Goal: Entertainment & Leisure: Consume media (video, audio)

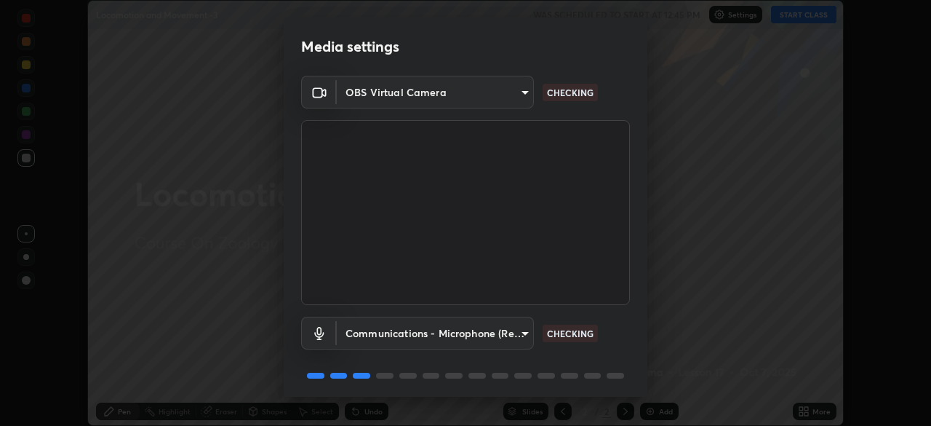
scroll to position [52, 0]
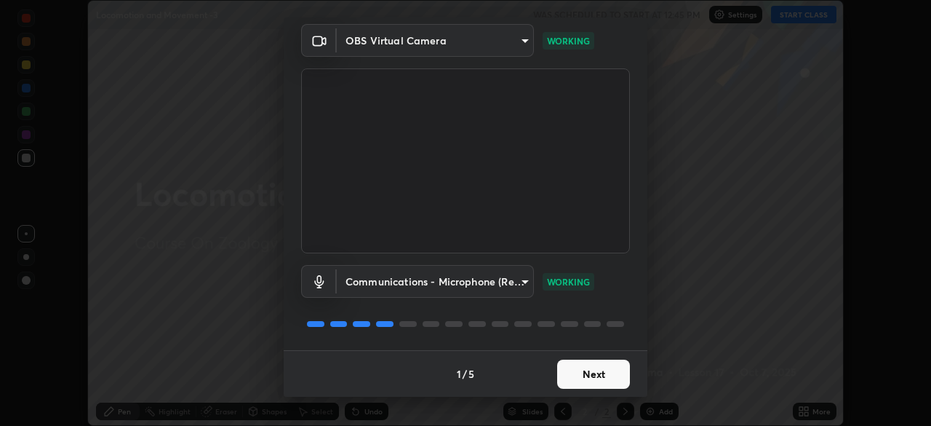
click at [595, 383] on button "Next" at bounding box center [593, 373] width 73 height 29
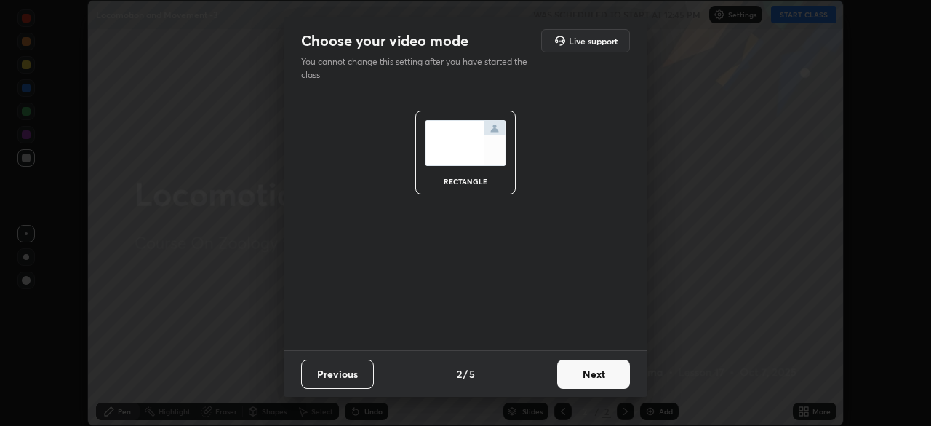
scroll to position [0, 0]
click at [596, 383] on button "Next" at bounding box center [593, 373] width 73 height 29
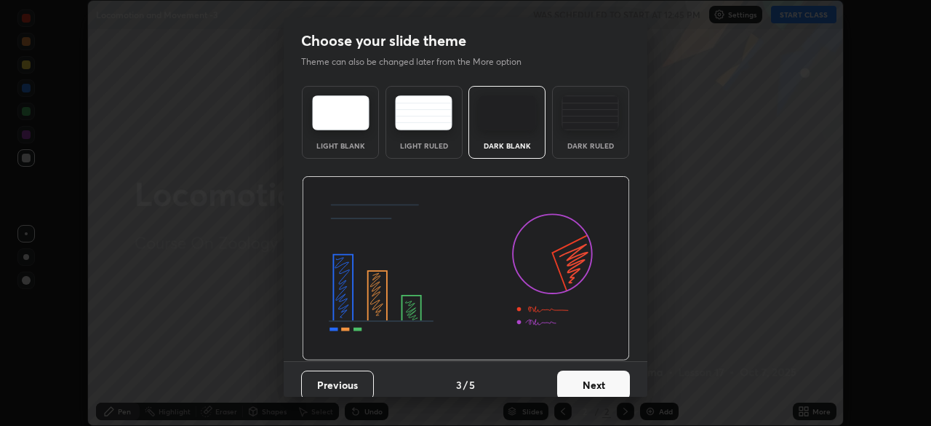
click at [597, 383] on button "Next" at bounding box center [593, 384] width 73 height 29
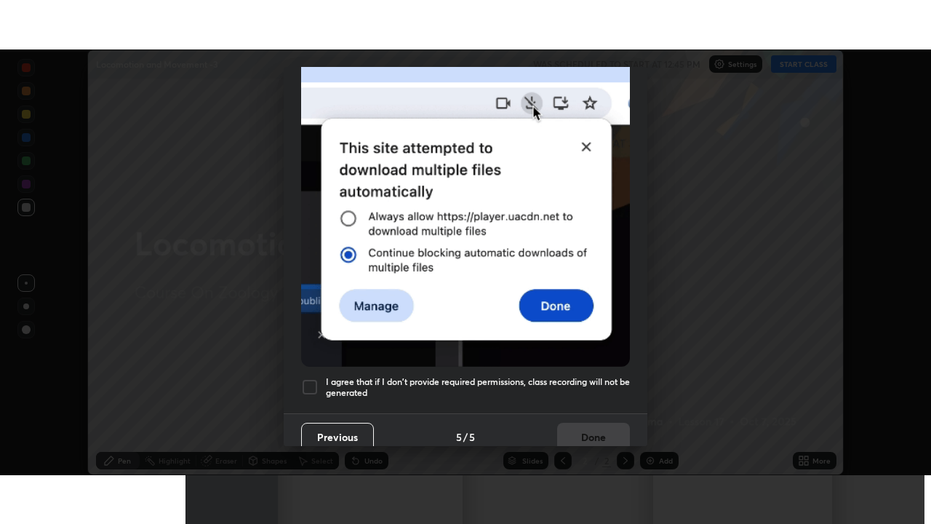
scroll to position [349, 0]
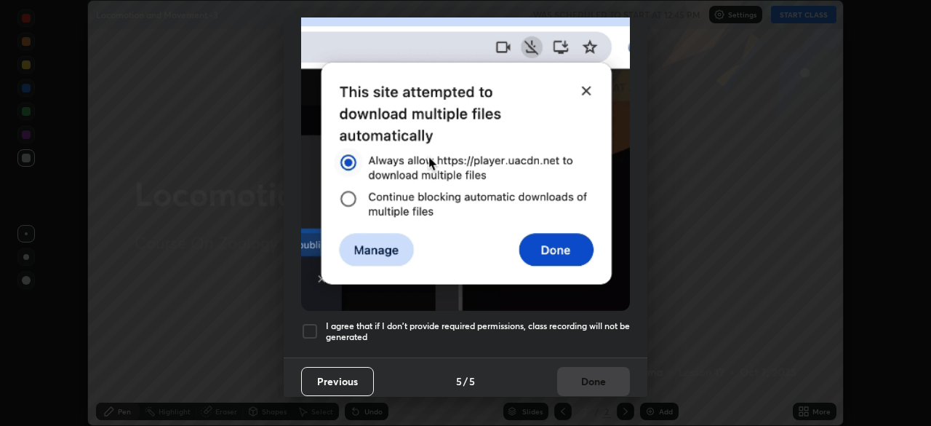
click at [595, 325] on h5 "I agree that if I don't provide required permissions, class recording will not …" at bounding box center [478, 331] width 304 height 23
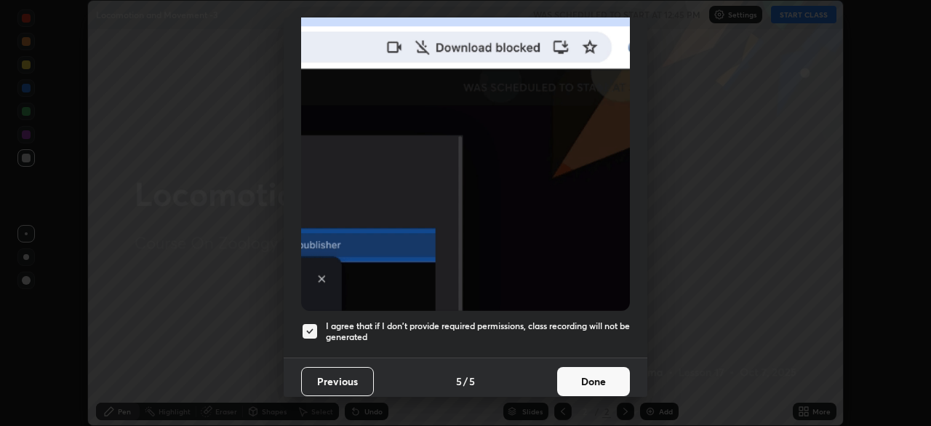
click at [596, 379] on button "Done" at bounding box center [593, 381] width 73 height 29
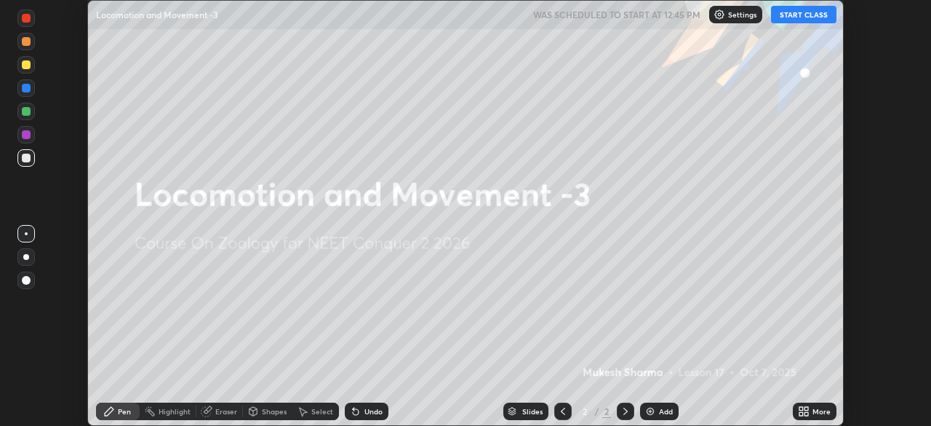
click at [801, 413] on icon at bounding box center [802, 414] width 4 height 4
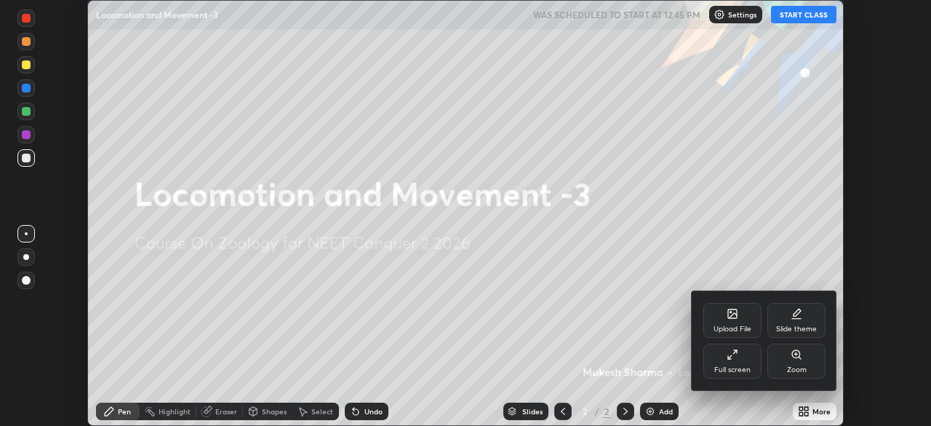
click at [741, 365] on div "Full screen" at bounding box center [733, 360] width 58 height 35
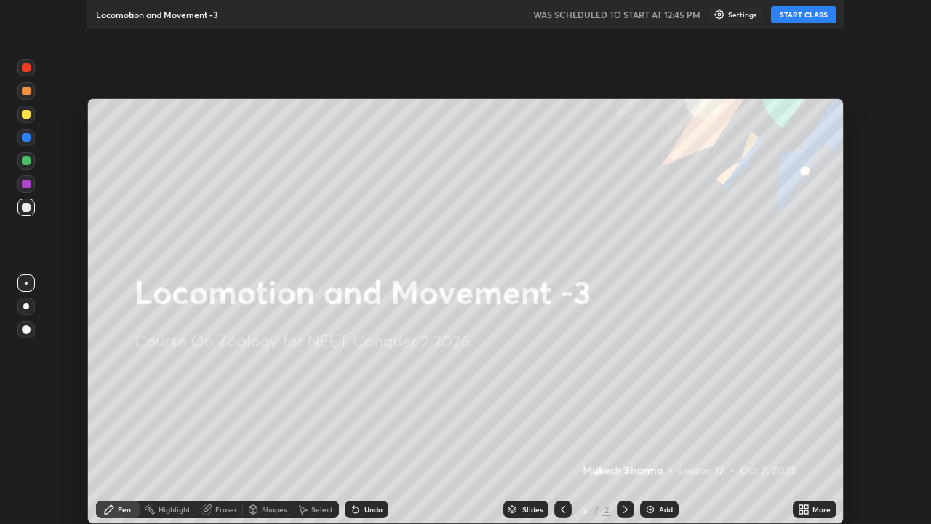
scroll to position [524, 931]
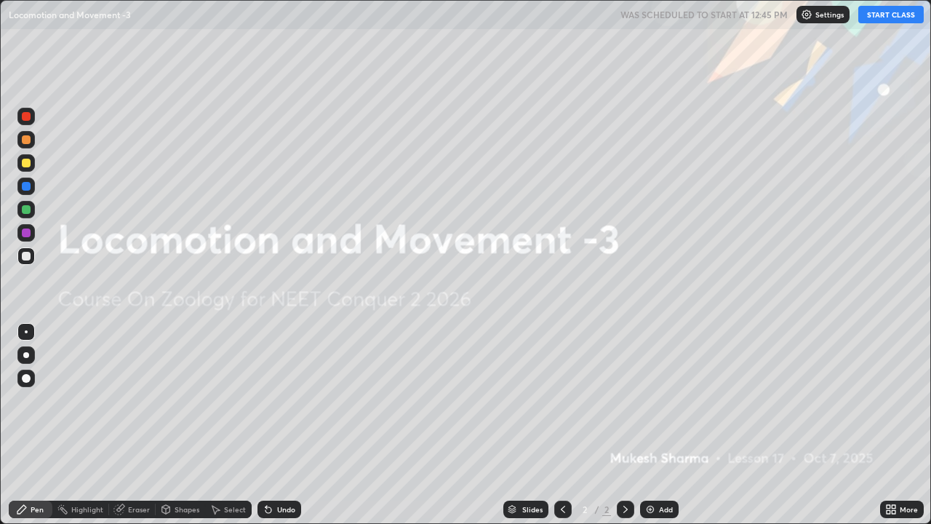
click at [824, 15] on p "Settings" at bounding box center [830, 14] width 28 height 7
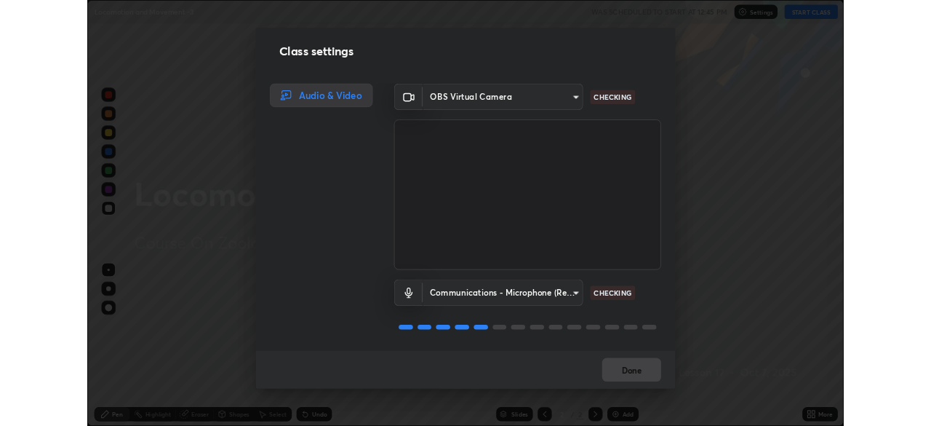
scroll to position [1, 0]
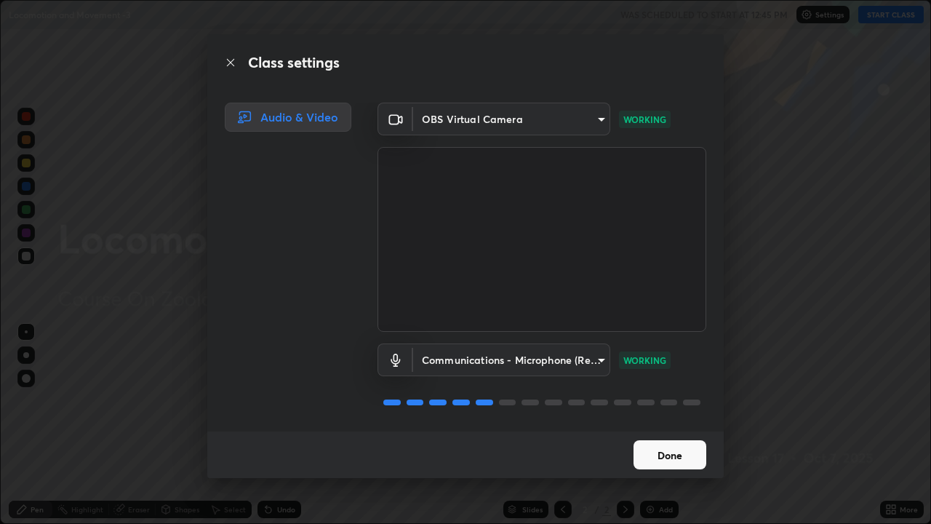
click at [672, 425] on button "Done" at bounding box center [670, 454] width 73 height 29
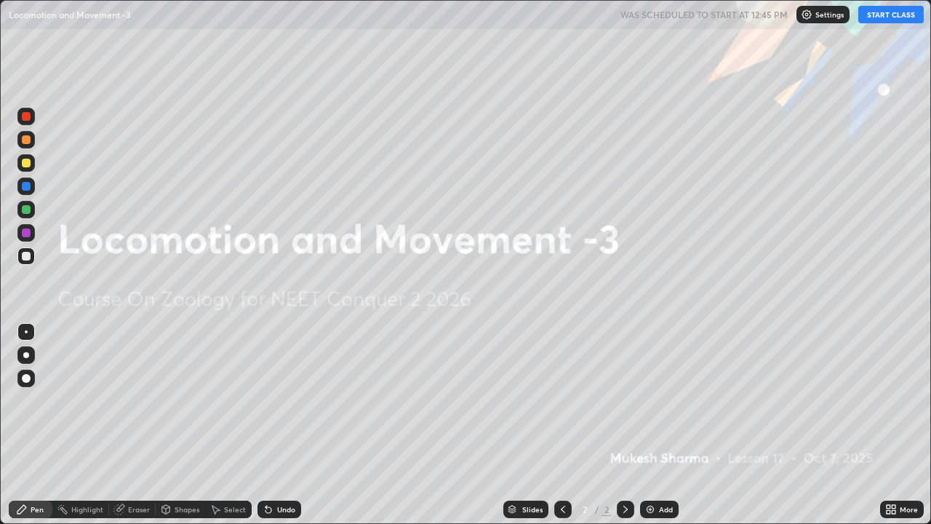
click at [886, 15] on button "START CLASS" at bounding box center [891, 14] width 65 height 17
click at [651, 425] on img at bounding box center [651, 510] width 12 height 12
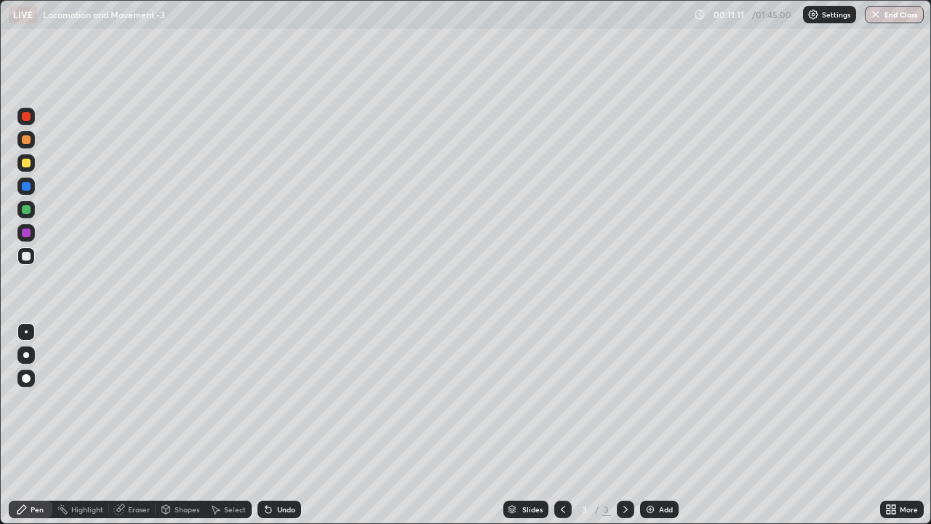
click at [25, 164] on div at bounding box center [26, 163] width 9 height 9
click at [27, 359] on div at bounding box center [25, 354] width 17 height 17
click at [268, 425] on icon at bounding box center [269, 510] width 6 height 6
click at [29, 217] on div at bounding box center [25, 209] width 17 height 17
click at [28, 331] on div at bounding box center [25, 331] width 17 height 17
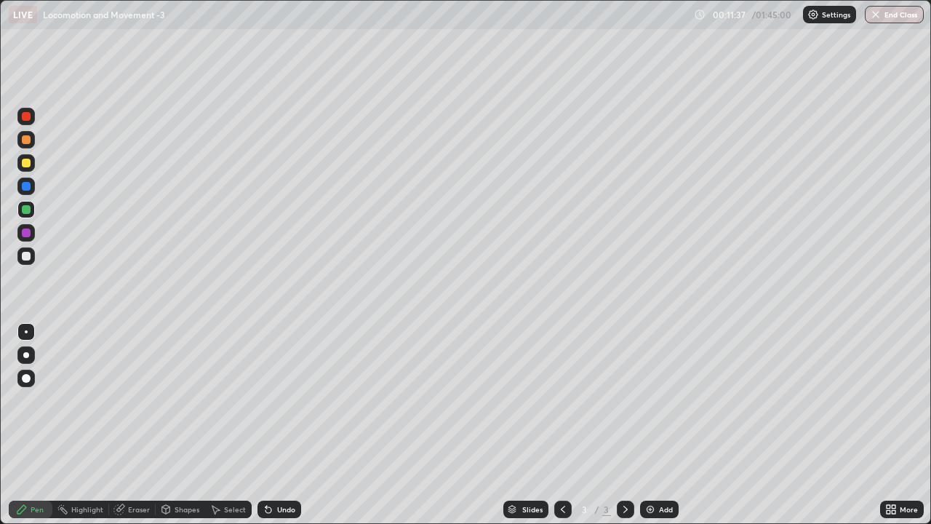
click at [26, 258] on div at bounding box center [26, 256] width 9 height 9
click at [272, 425] on div "Undo" at bounding box center [280, 509] width 44 height 17
click at [271, 425] on icon at bounding box center [269, 510] width 12 height 12
click at [270, 425] on icon at bounding box center [269, 510] width 12 height 12
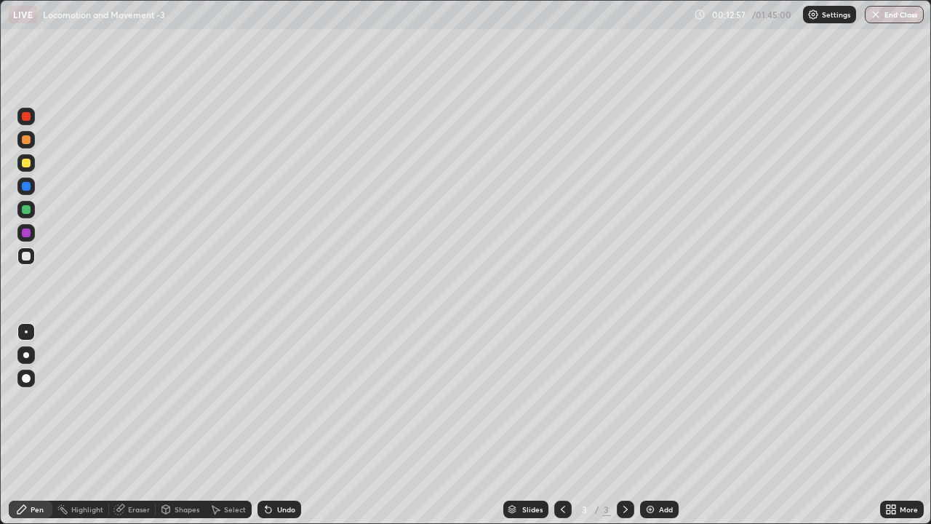
click at [269, 425] on icon at bounding box center [269, 510] width 6 height 6
click at [268, 425] on icon at bounding box center [269, 510] width 6 height 6
click at [269, 425] on icon at bounding box center [269, 510] width 12 height 12
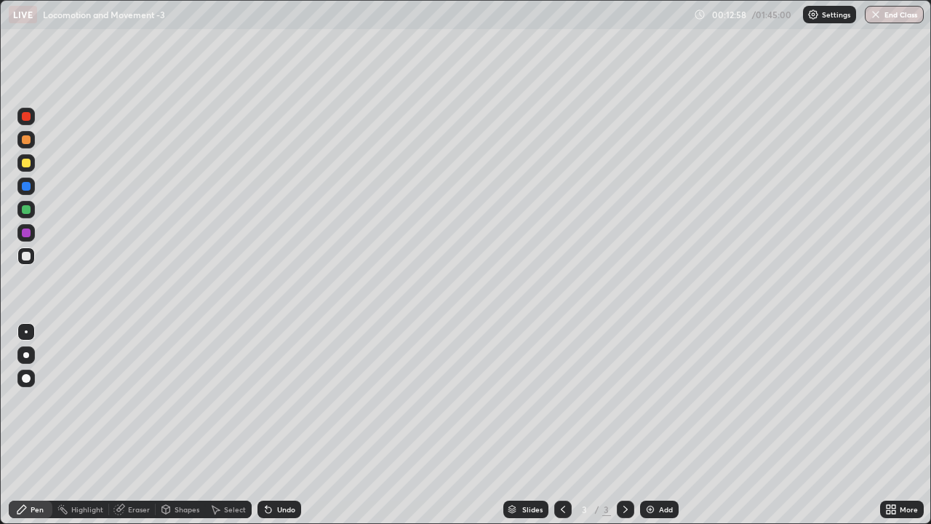
click at [269, 425] on icon at bounding box center [269, 510] width 12 height 12
click at [270, 425] on icon at bounding box center [269, 510] width 12 height 12
click at [271, 425] on div "Undo" at bounding box center [280, 509] width 44 height 17
click at [285, 425] on div "Undo" at bounding box center [286, 509] width 18 height 7
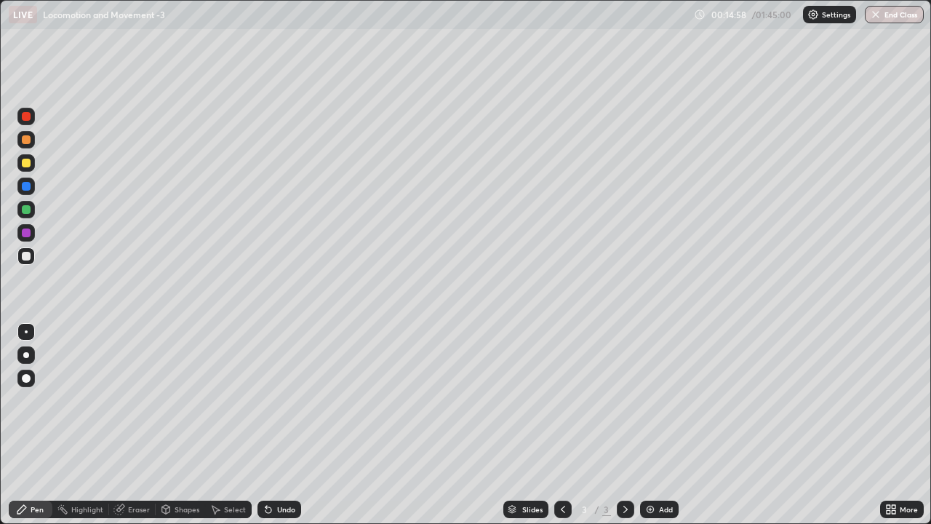
click at [286, 425] on div "Undo" at bounding box center [286, 509] width 18 height 7
click at [291, 425] on div "Undo" at bounding box center [286, 509] width 18 height 7
click at [32, 165] on div at bounding box center [25, 162] width 17 height 17
click at [28, 211] on div at bounding box center [26, 209] width 9 height 9
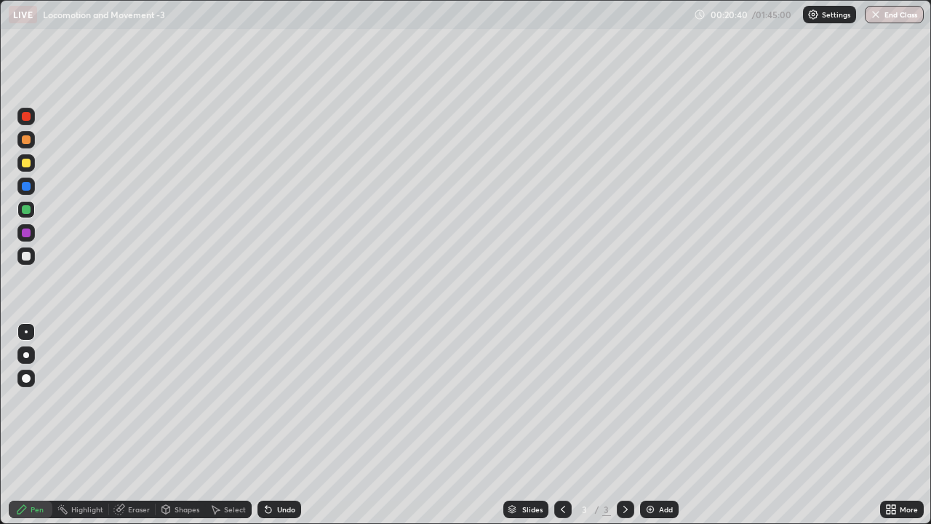
click at [291, 425] on div "Undo" at bounding box center [286, 509] width 18 height 7
click at [648, 425] on img at bounding box center [651, 510] width 12 height 12
click at [29, 353] on div at bounding box center [25, 354] width 17 height 17
click at [24, 261] on div at bounding box center [25, 255] width 17 height 17
click at [28, 333] on div at bounding box center [25, 331] width 17 height 17
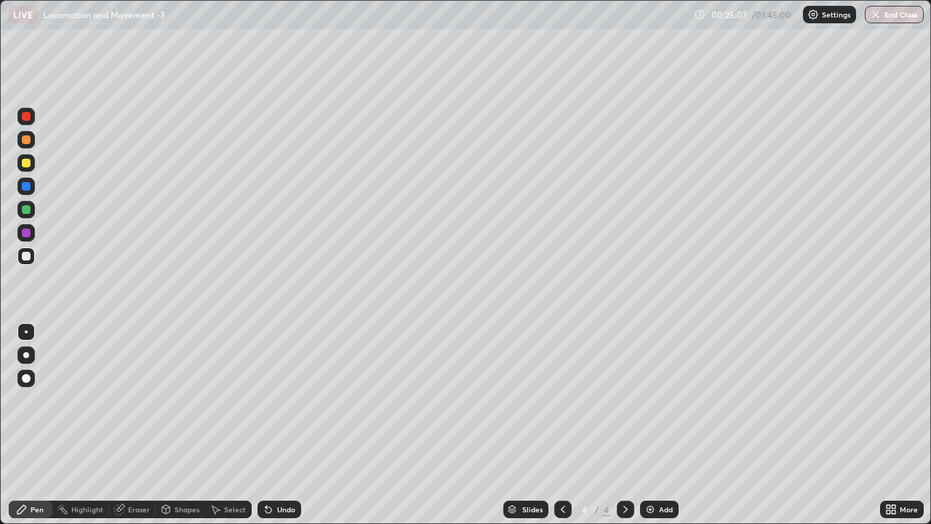
click at [27, 211] on div at bounding box center [26, 209] width 9 height 9
click at [23, 360] on div at bounding box center [25, 354] width 17 height 17
click at [26, 260] on div at bounding box center [26, 256] width 9 height 9
click at [31, 329] on div at bounding box center [25, 331] width 17 height 17
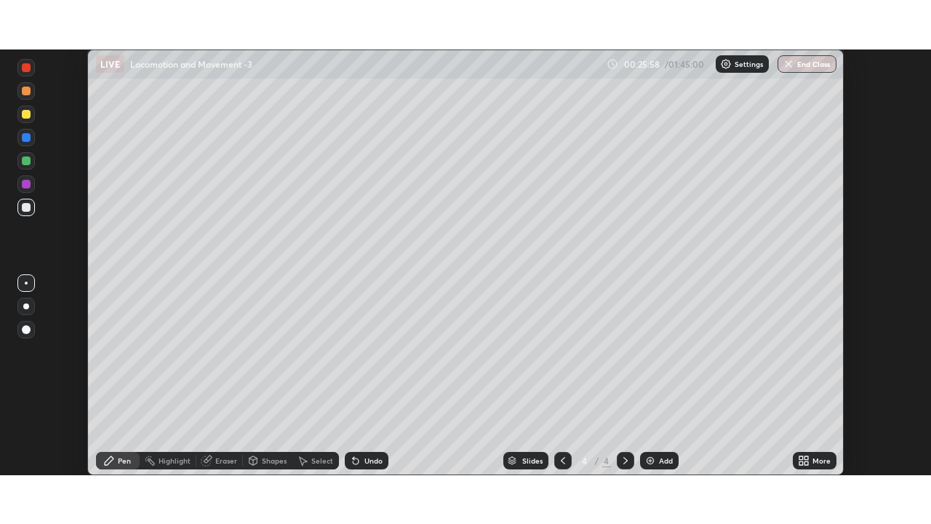
scroll to position [72343, 71837]
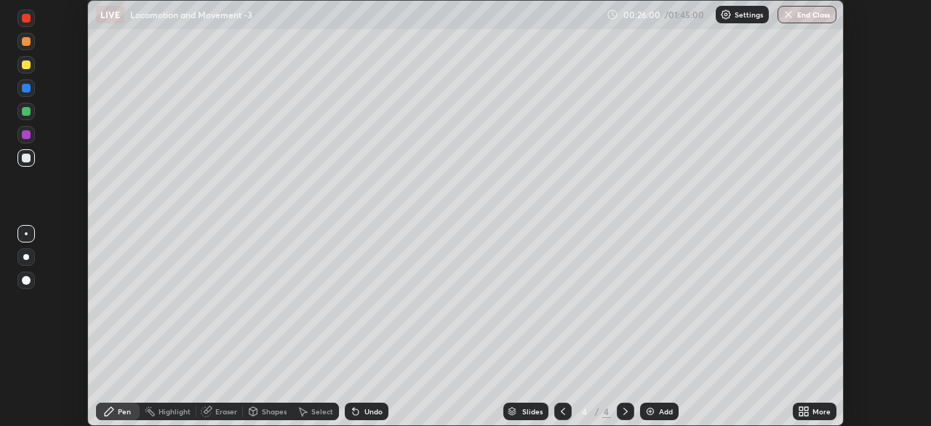
click at [806, 415] on icon at bounding box center [807, 414] width 4 height 4
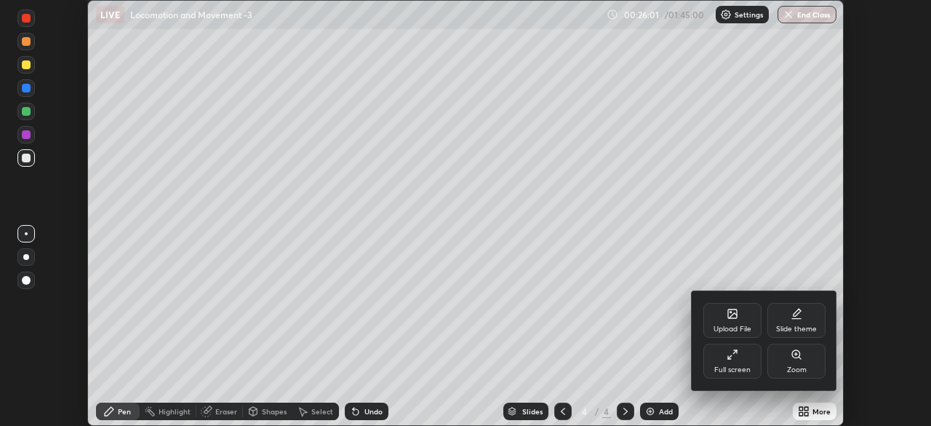
click at [726, 366] on div "Full screen" at bounding box center [733, 369] width 36 height 7
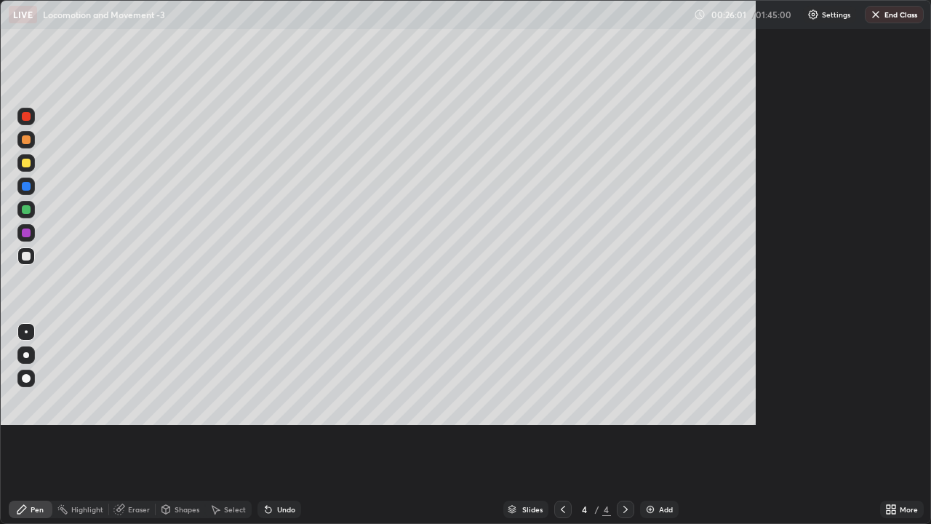
scroll to position [524, 931]
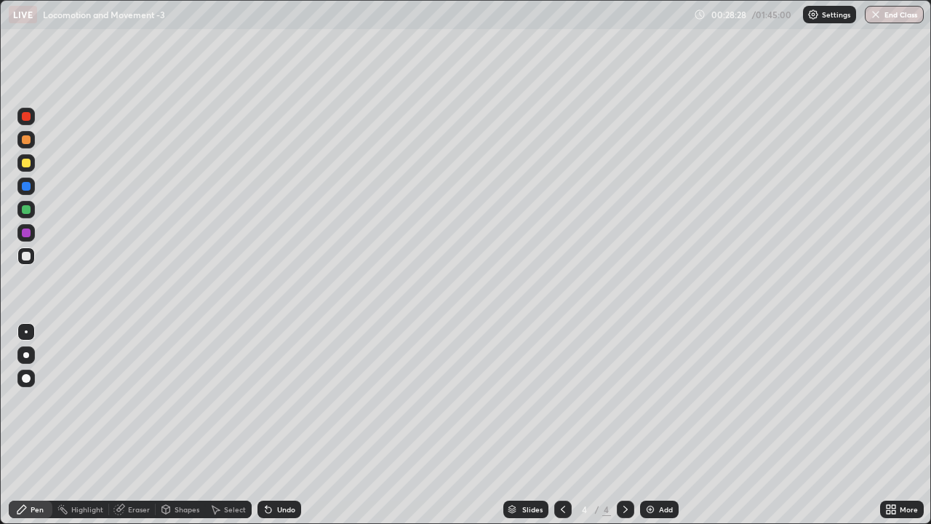
click at [293, 425] on div "Undo" at bounding box center [286, 509] width 18 height 7
click at [295, 425] on div "Undo" at bounding box center [280, 509] width 44 height 17
click at [293, 425] on div "Undo" at bounding box center [286, 509] width 18 height 7
click at [293, 425] on div "Undo" at bounding box center [280, 509] width 44 height 17
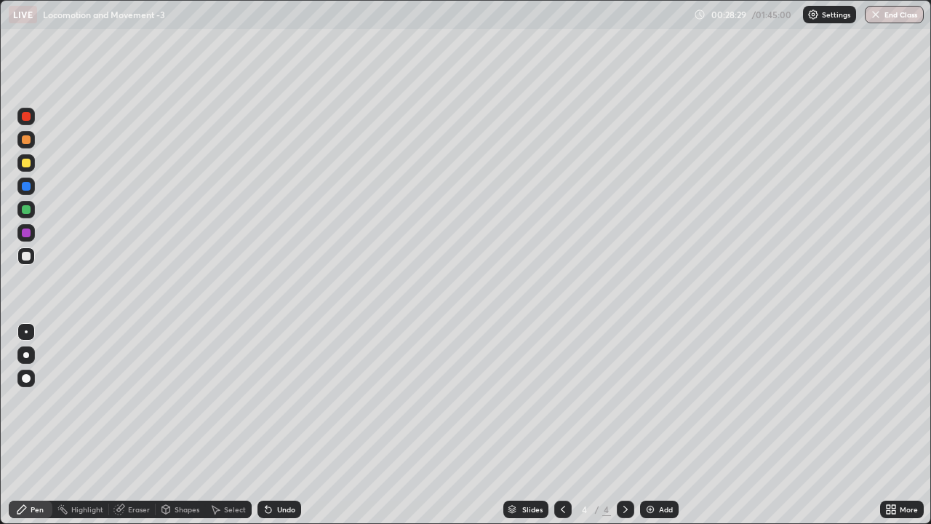
click at [293, 425] on div "Undo" at bounding box center [286, 509] width 18 height 7
click at [292, 425] on div "Undo" at bounding box center [286, 509] width 18 height 7
click at [277, 425] on div "Undo" at bounding box center [286, 509] width 18 height 7
click at [284, 425] on div "Undo" at bounding box center [286, 509] width 18 height 7
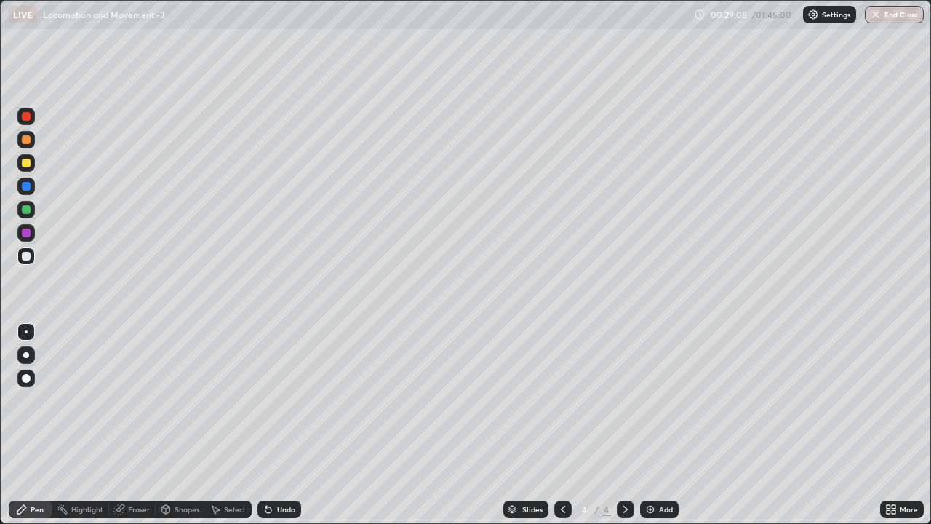
click at [289, 425] on div "Undo" at bounding box center [286, 509] width 18 height 7
click at [234, 425] on div "Select" at bounding box center [235, 509] width 22 height 7
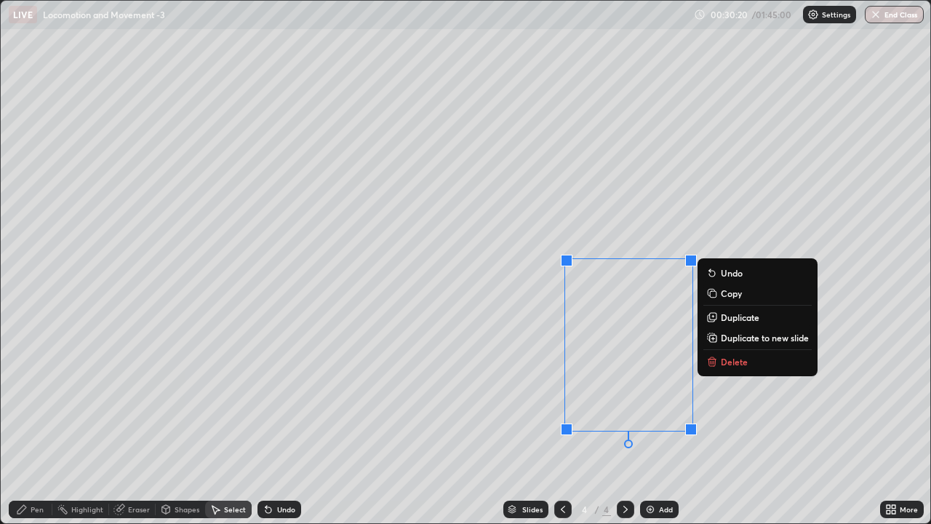
click at [723, 361] on p "Delete" at bounding box center [734, 362] width 27 height 12
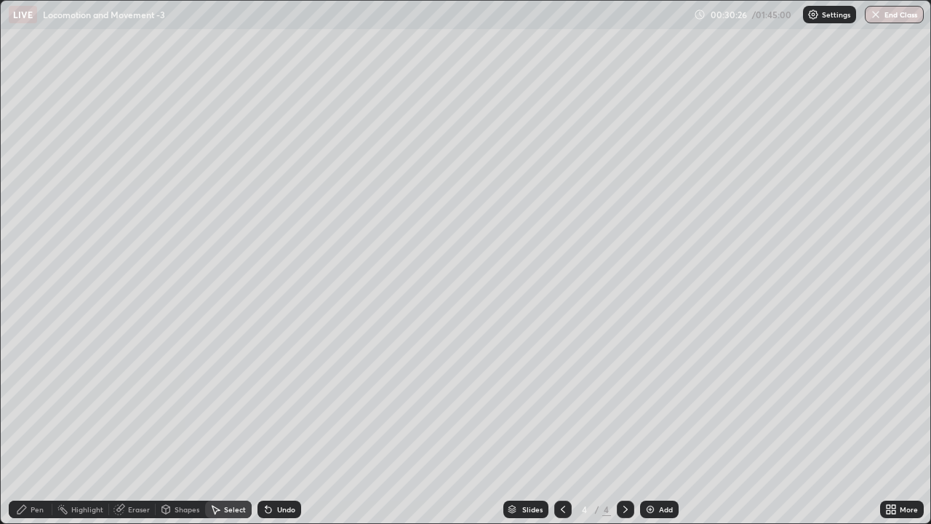
click at [31, 425] on div "Pen" at bounding box center [37, 509] width 13 height 7
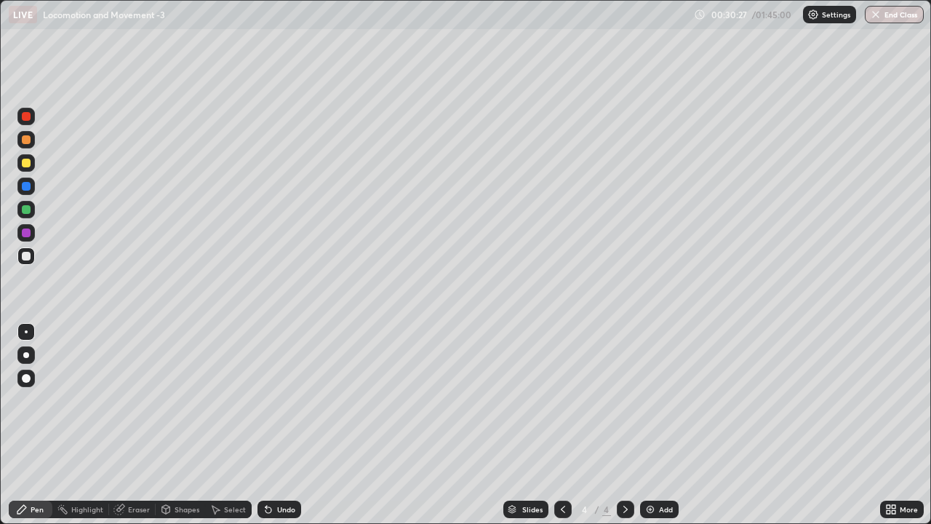
click at [25, 380] on div at bounding box center [26, 378] width 9 height 9
click at [178, 425] on div "Shapes" at bounding box center [187, 509] width 25 height 7
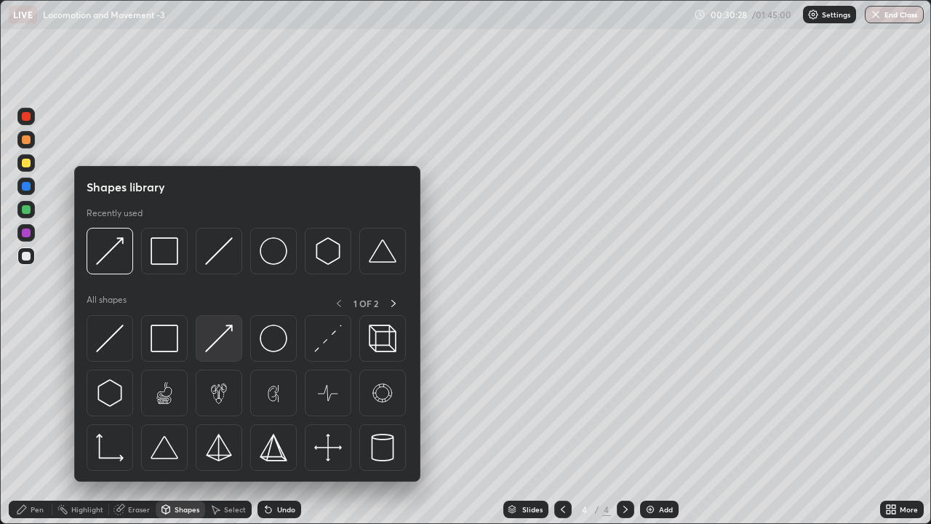
click at [223, 334] on img at bounding box center [219, 339] width 28 height 28
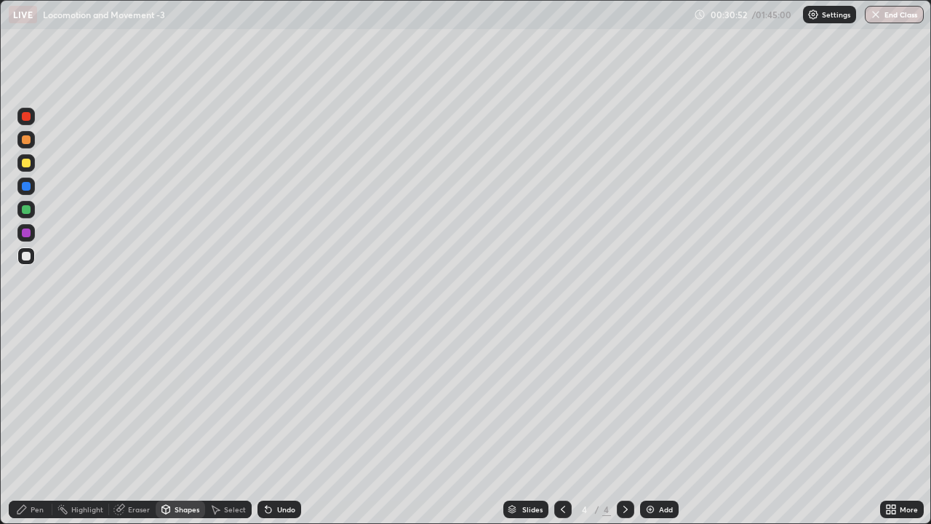
click at [24, 212] on div at bounding box center [26, 209] width 9 height 9
click at [41, 425] on div "Pen" at bounding box center [31, 509] width 44 height 17
click at [26, 333] on div at bounding box center [25, 331] width 17 height 17
click at [28, 184] on div at bounding box center [26, 186] width 9 height 9
click at [290, 425] on div "Undo" at bounding box center [280, 509] width 44 height 17
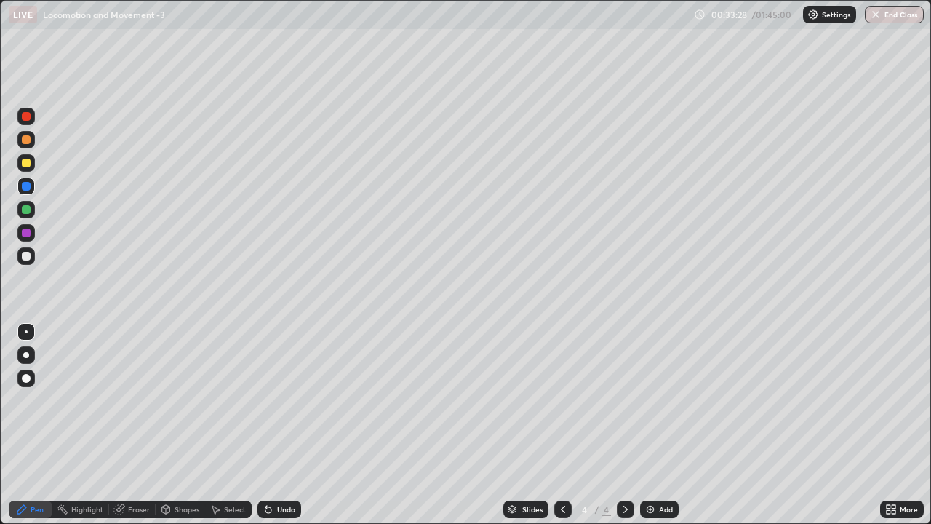
click at [26, 258] on div at bounding box center [26, 256] width 9 height 9
click at [286, 425] on div "Undo" at bounding box center [286, 509] width 18 height 7
click at [290, 425] on div "Undo" at bounding box center [286, 509] width 18 height 7
click at [289, 425] on div "Undo" at bounding box center [286, 509] width 18 height 7
click at [646, 425] on div "Add" at bounding box center [659, 509] width 39 height 17
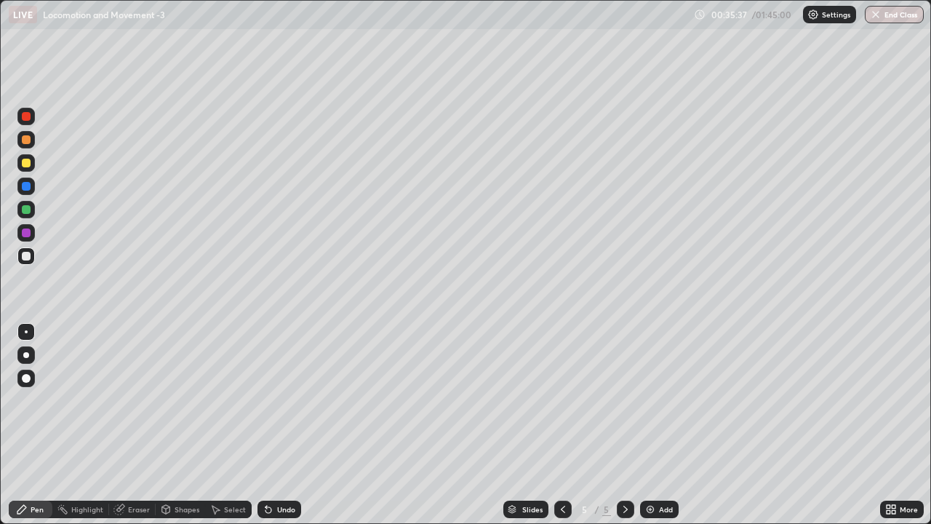
click at [24, 359] on div at bounding box center [25, 354] width 17 height 17
click at [26, 213] on div at bounding box center [26, 209] width 9 height 9
click at [29, 259] on div at bounding box center [26, 256] width 9 height 9
click at [29, 335] on div at bounding box center [25, 331] width 17 height 17
click at [29, 357] on div at bounding box center [25, 354] width 17 height 17
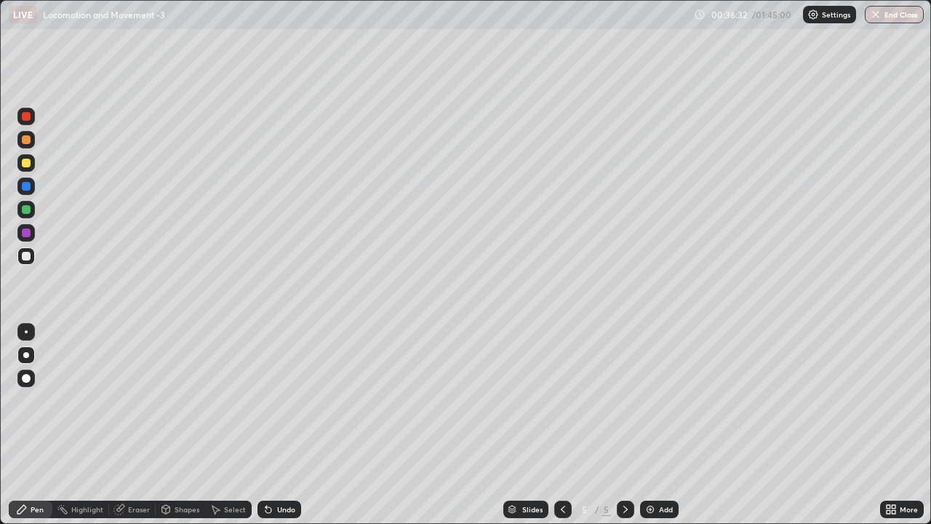
click at [28, 259] on div at bounding box center [26, 256] width 9 height 9
click at [27, 335] on div at bounding box center [25, 331] width 17 height 17
click at [274, 425] on div "Undo" at bounding box center [280, 509] width 44 height 17
click at [26, 209] on div at bounding box center [26, 209] width 9 height 9
click at [183, 425] on div "Shapes" at bounding box center [180, 509] width 49 height 17
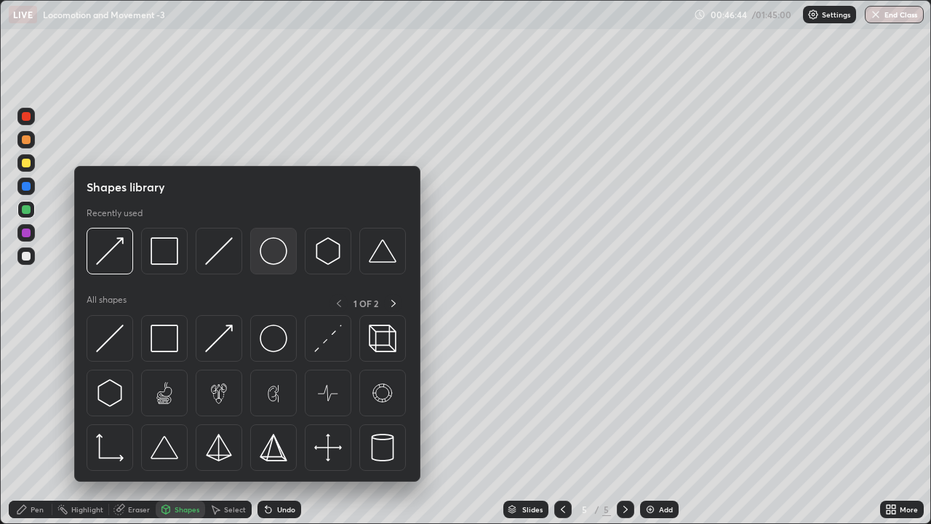
click at [279, 255] on img at bounding box center [274, 251] width 28 height 28
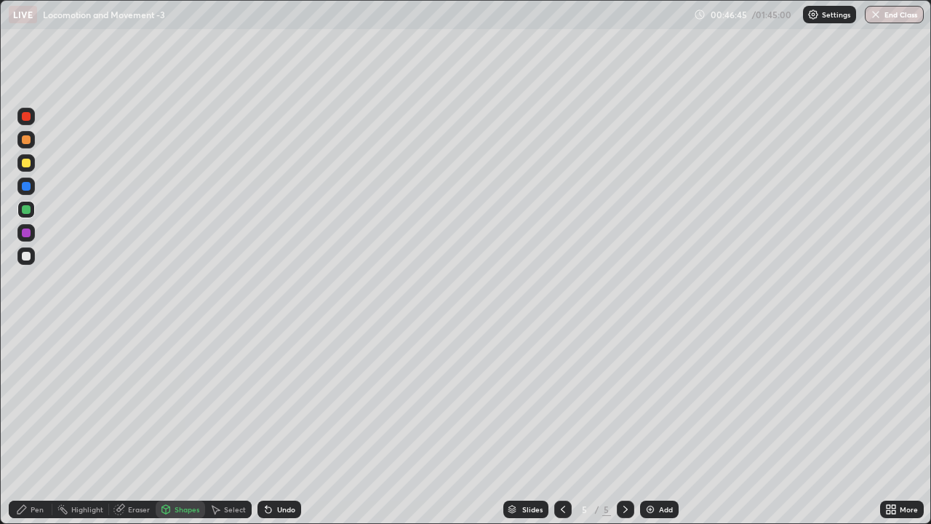
click at [39, 425] on div "Pen" at bounding box center [37, 509] width 13 height 7
click at [28, 357] on div at bounding box center [25, 354] width 17 height 17
click at [192, 425] on div "Shapes" at bounding box center [187, 509] width 25 height 7
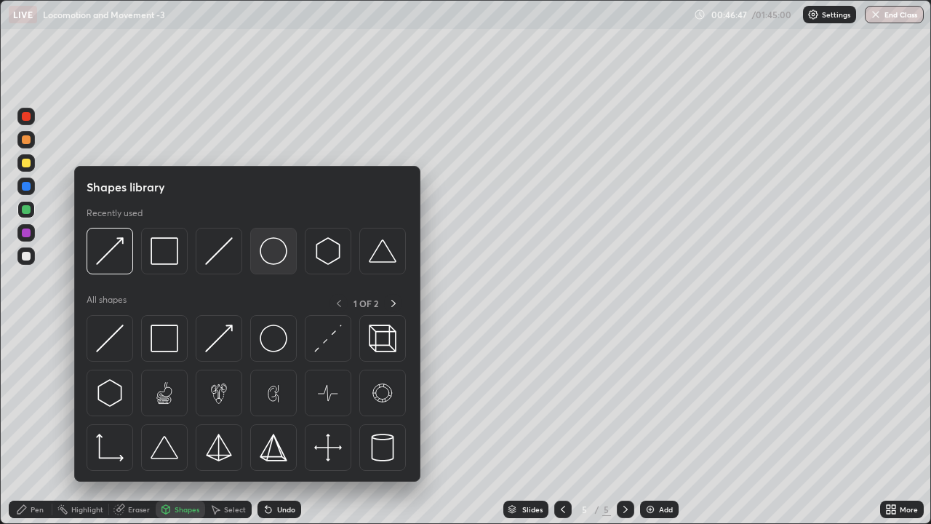
click at [273, 252] on img at bounding box center [274, 251] width 28 height 28
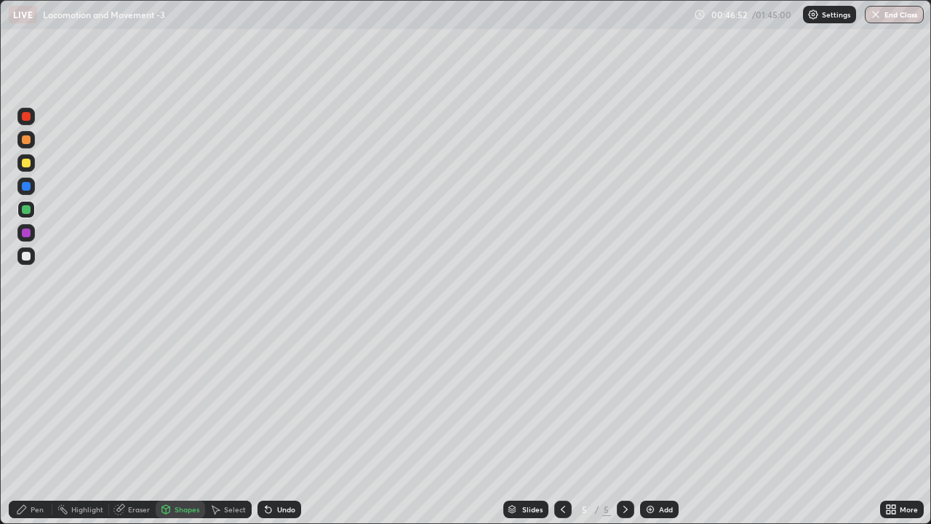
click at [186, 425] on div "Shapes" at bounding box center [187, 509] width 25 height 7
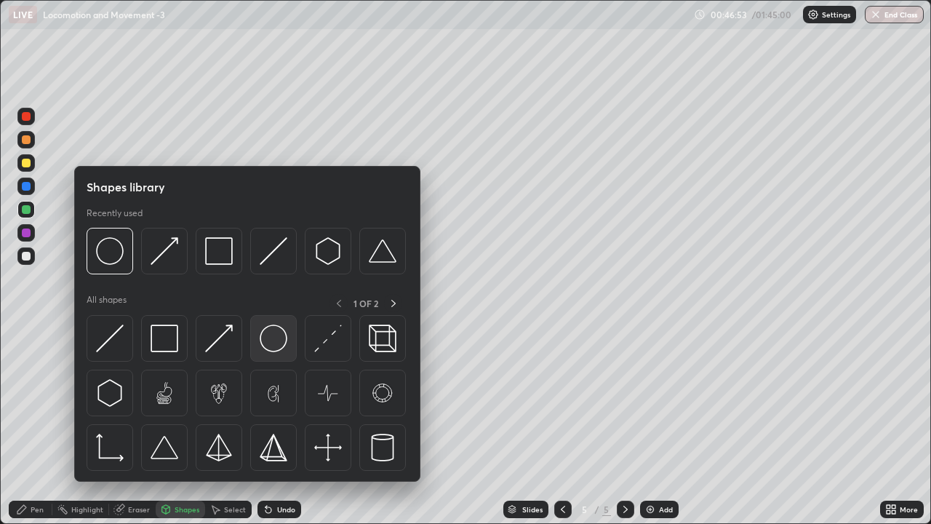
click at [274, 334] on img at bounding box center [274, 339] width 28 height 28
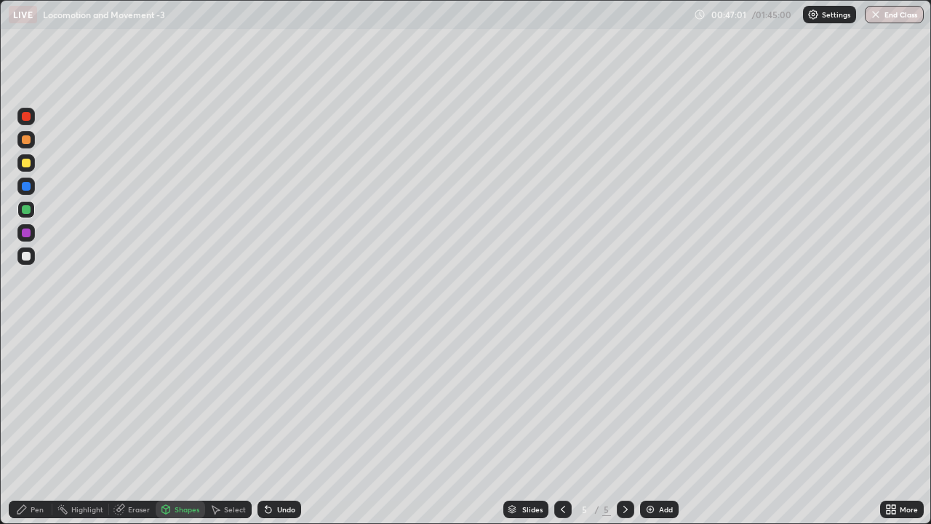
click at [181, 425] on div "Shapes" at bounding box center [180, 509] width 49 height 17
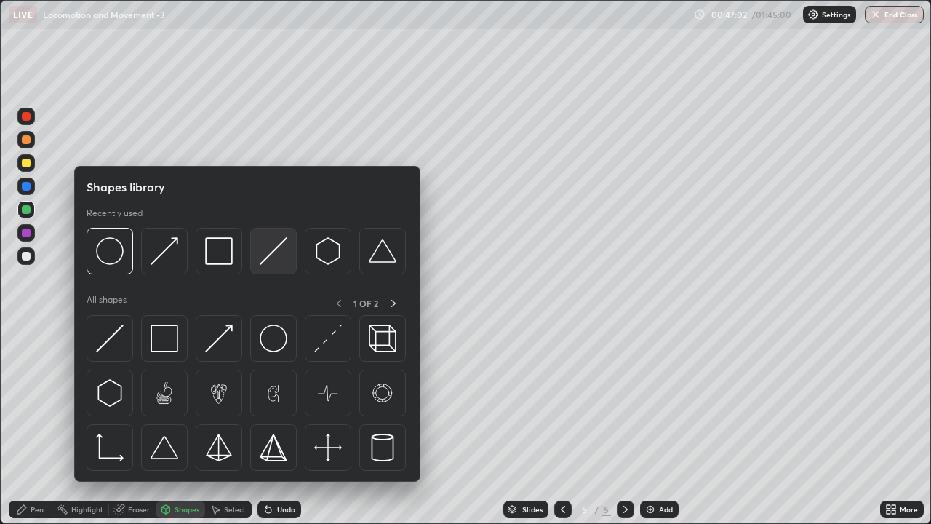
click at [273, 253] on img at bounding box center [274, 251] width 28 height 28
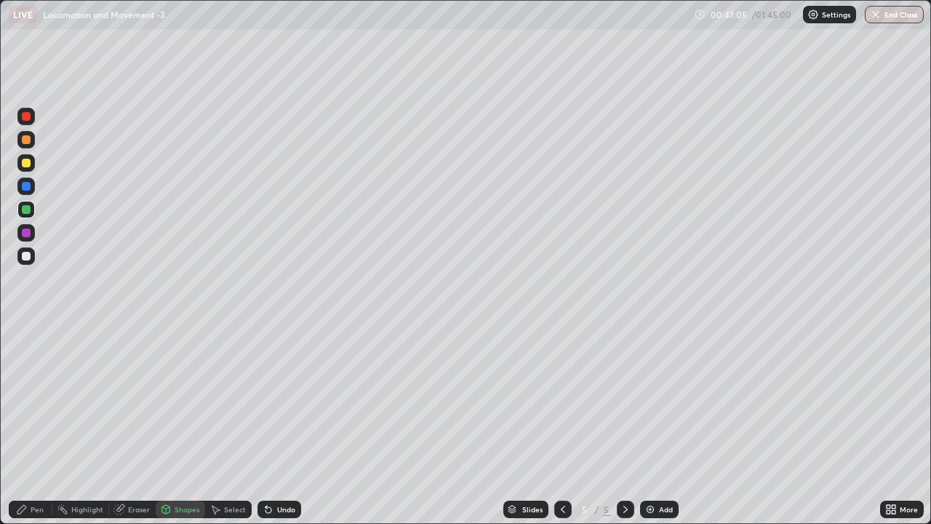
click at [46, 425] on div "Pen" at bounding box center [31, 509] width 44 height 17
click at [27, 256] on div at bounding box center [26, 256] width 9 height 9
click at [26, 186] on div at bounding box center [26, 186] width 9 height 9
click at [284, 425] on div "Undo" at bounding box center [286, 509] width 18 height 7
click at [190, 425] on div "Shapes" at bounding box center [187, 509] width 25 height 7
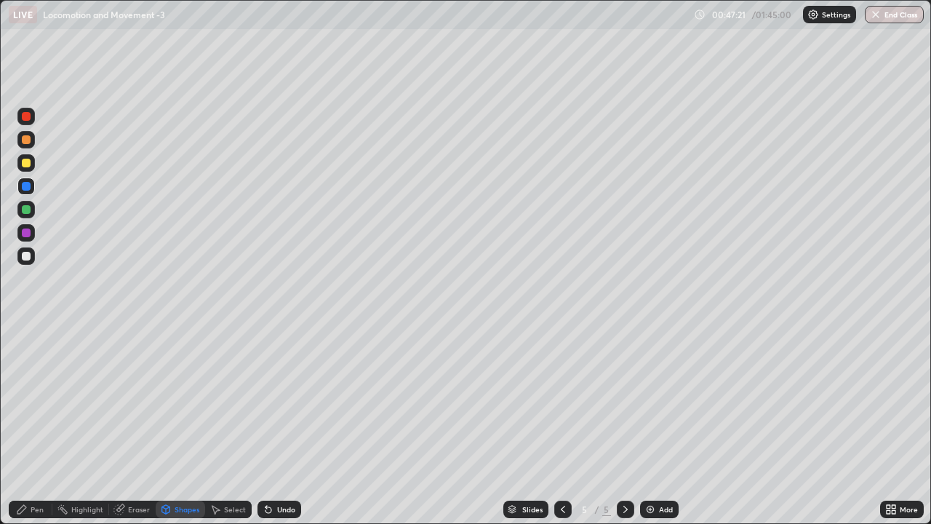
click at [44, 425] on div "Pen" at bounding box center [31, 509] width 44 height 17
click at [29, 165] on div at bounding box center [26, 163] width 9 height 9
click at [181, 425] on div "Shapes" at bounding box center [187, 509] width 25 height 7
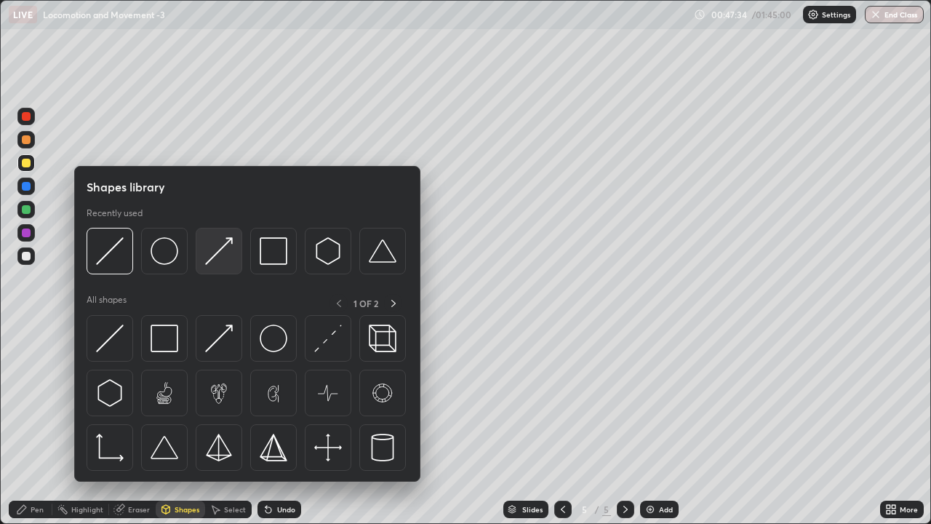
click at [224, 252] on img at bounding box center [219, 251] width 28 height 28
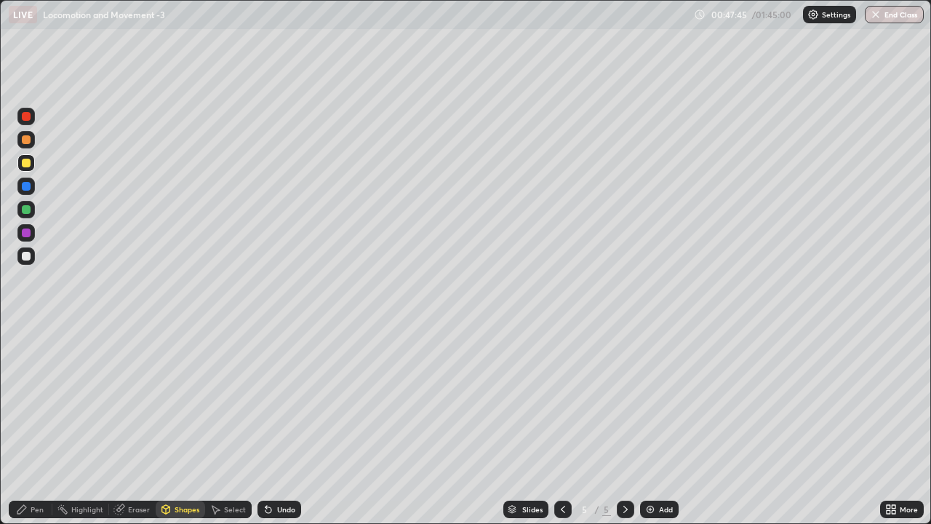
click at [39, 425] on div "Pen" at bounding box center [37, 509] width 13 height 7
click at [277, 425] on div "Undo" at bounding box center [286, 509] width 18 height 7
click at [280, 425] on div "Undo" at bounding box center [286, 509] width 18 height 7
click at [289, 425] on div "Undo" at bounding box center [280, 509] width 44 height 17
click at [26, 189] on div at bounding box center [26, 186] width 9 height 9
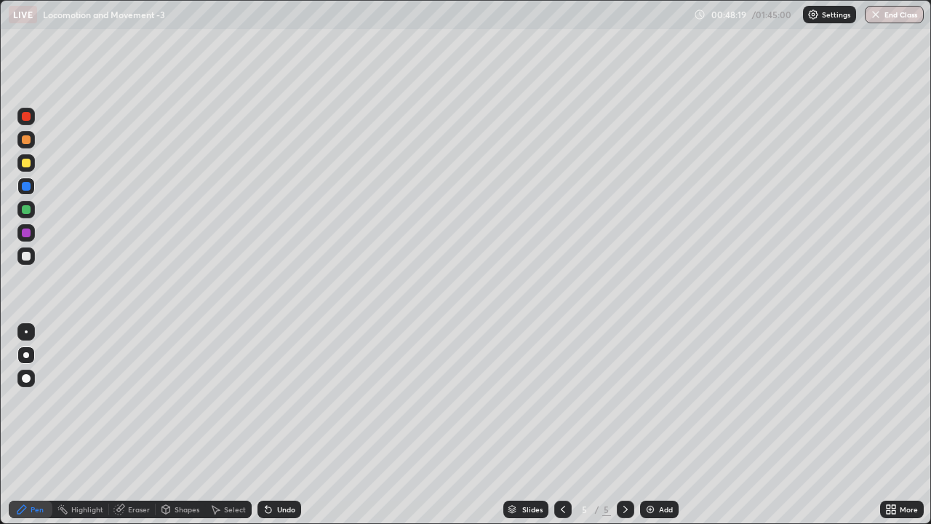
click at [293, 425] on div "Undo" at bounding box center [286, 509] width 18 height 7
click at [291, 425] on div "Undo" at bounding box center [286, 509] width 18 height 7
click at [290, 425] on div "Undo" at bounding box center [286, 509] width 18 height 7
click at [28, 260] on div at bounding box center [26, 256] width 9 height 9
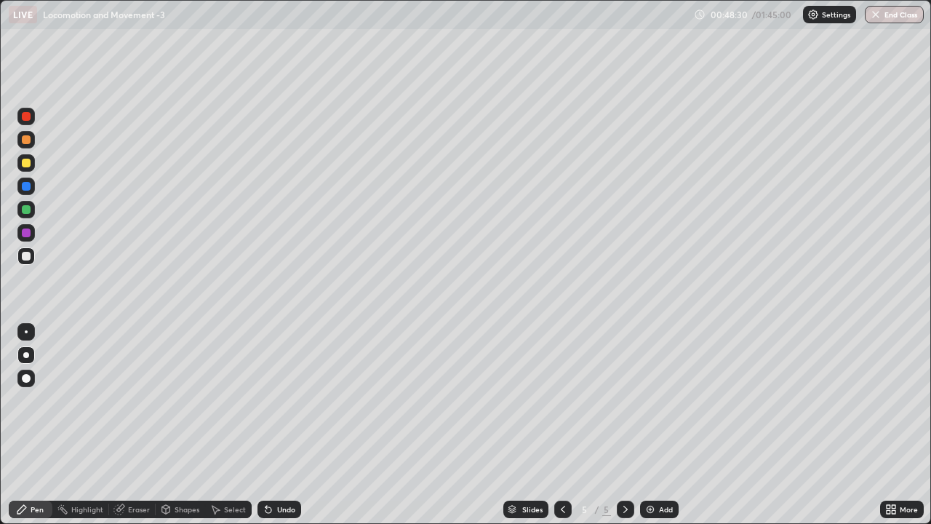
click at [26, 333] on div at bounding box center [26, 331] width 3 height 3
click at [140, 425] on div "Eraser" at bounding box center [132, 509] width 47 height 17
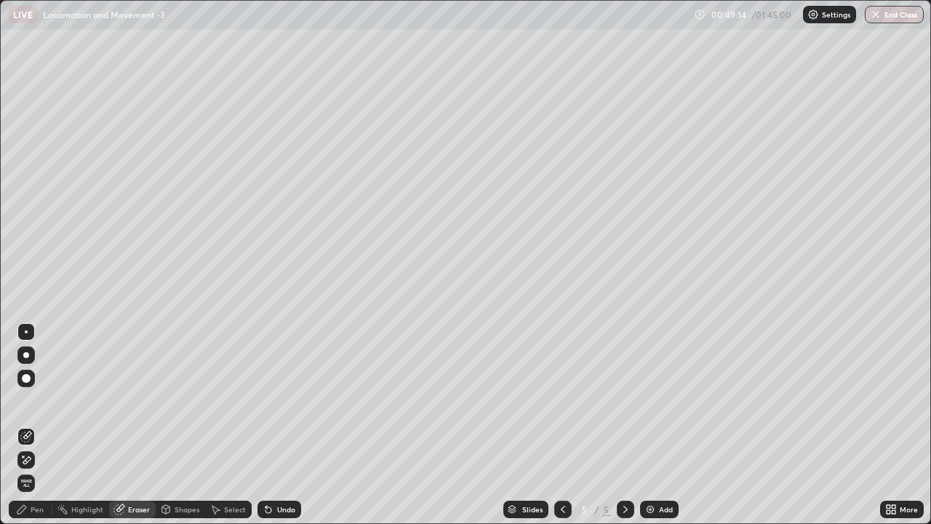
click at [33, 425] on div "Pen" at bounding box center [31, 509] width 44 height 17
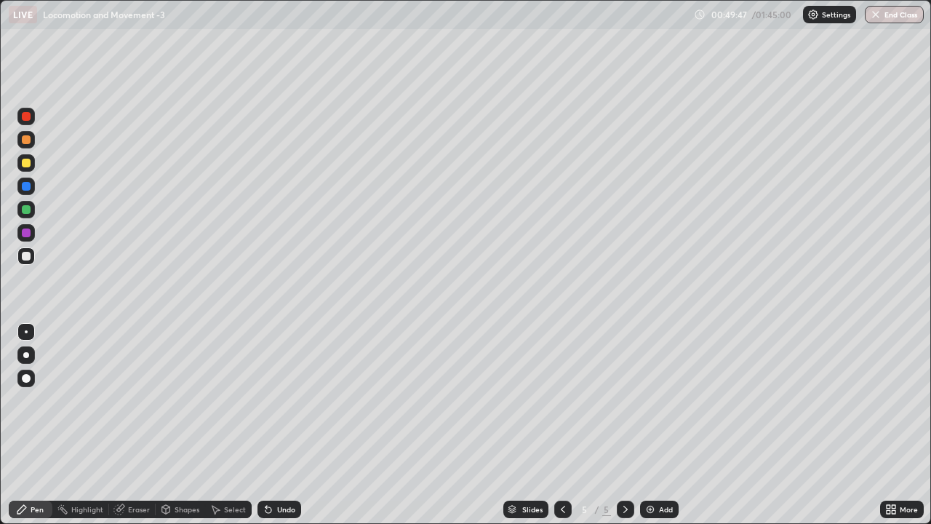
click at [33, 143] on div at bounding box center [25, 139] width 17 height 17
click at [290, 425] on div "Undo" at bounding box center [286, 509] width 18 height 7
click at [282, 425] on div "Undo" at bounding box center [286, 509] width 18 height 7
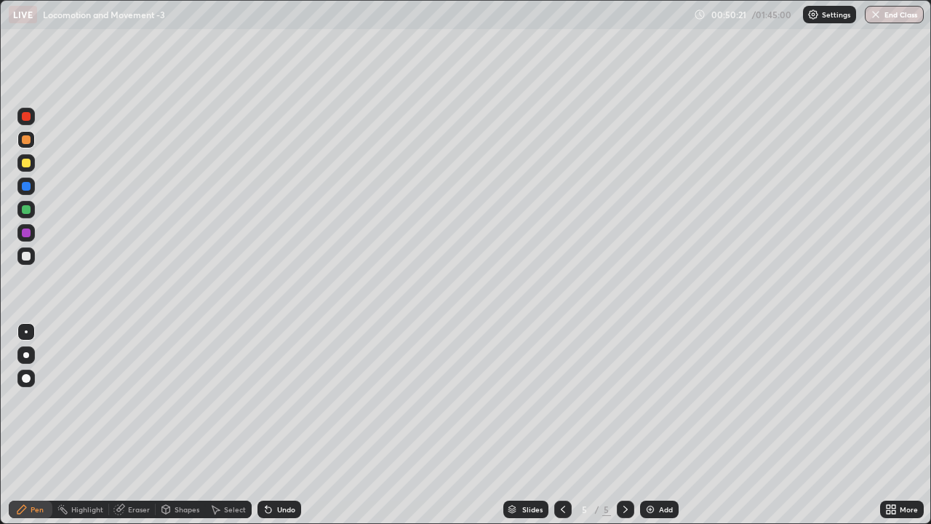
click at [284, 425] on div "Undo" at bounding box center [286, 509] width 18 height 7
click at [285, 425] on div "Undo" at bounding box center [286, 509] width 18 height 7
click at [287, 425] on div "Undo" at bounding box center [286, 509] width 18 height 7
click at [286, 425] on div "Undo" at bounding box center [286, 509] width 18 height 7
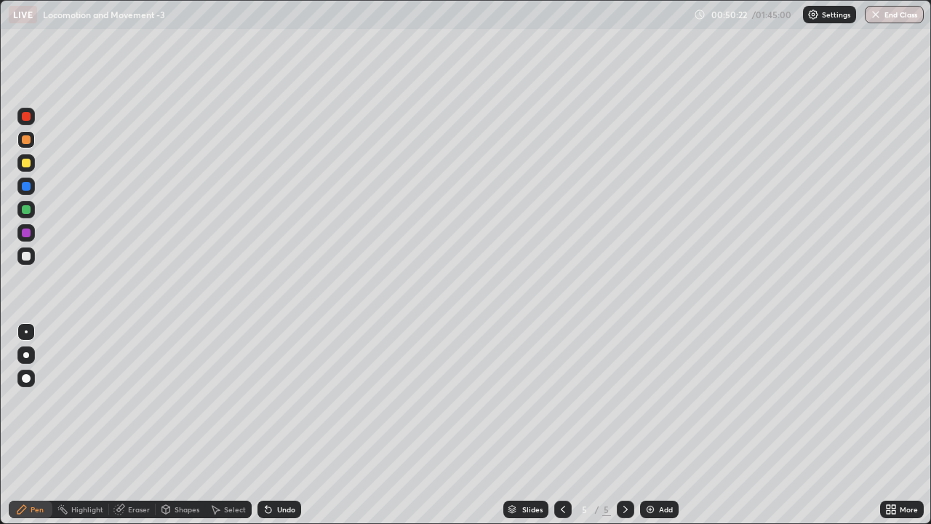
click at [285, 425] on div "Undo" at bounding box center [286, 509] width 18 height 7
click at [287, 425] on div "Undo" at bounding box center [286, 509] width 18 height 7
click at [292, 425] on div "Undo" at bounding box center [286, 509] width 18 height 7
click at [288, 425] on div "Undo" at bounding box center [286, 509] width 18 height 7
click at [23, 351] on div at bounding box center [25, 354] width 17 height 17
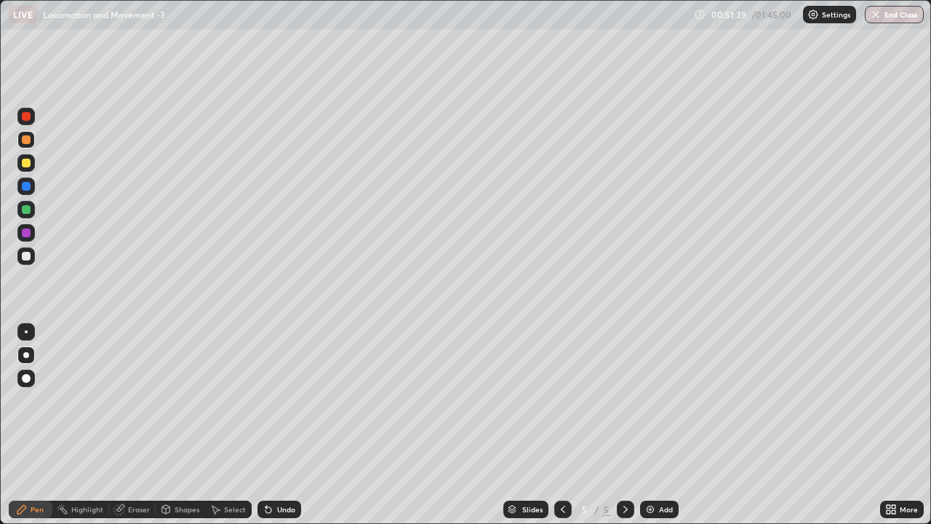
click at [26, 212] on div at bounding box center [26, 209] width 9 height 9
click at [293, 425] on div "Undo" at bounding box center [286, 509] width 18 height 7
click at [292, 425] on div "Undo" at bounding box center [286, 509] width 18 height 7
click at [27, 188] on div at bounding box center [26, 186] width 9 height 9
click at [296, 425] on div "Undo" at bounding box center [280, 509] width 44 height 17
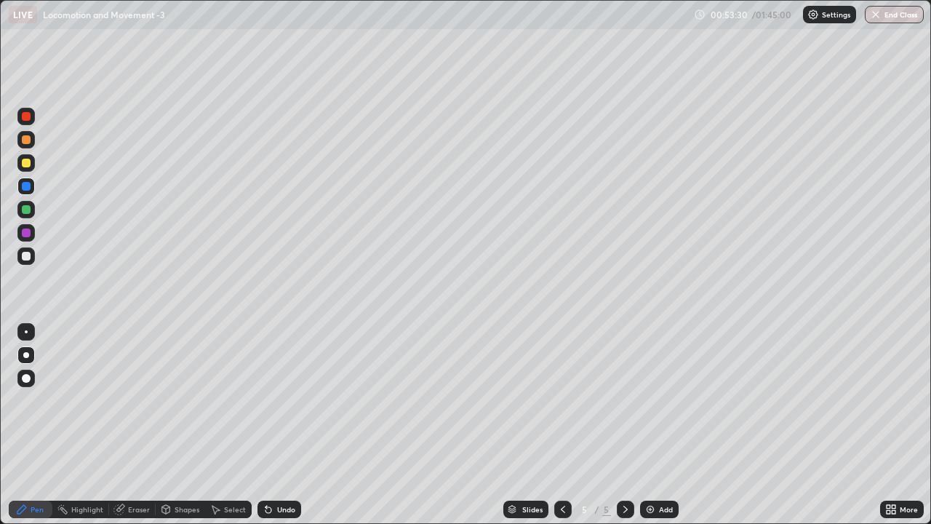
click at [31, 254] on div at bounding box center [25, 255] width 17 height 17
click at [22, 332] on div at bounding box center [25, 331] width 17 height 17
click at [651, 425] on img at bounding box center [651, 510] width 12 height 12
click at [28, 210] on div at bounding box center [26, 209] width 9 height 9
click at [28, 359] on div at bounding box center [25, 354] width 17 height 17
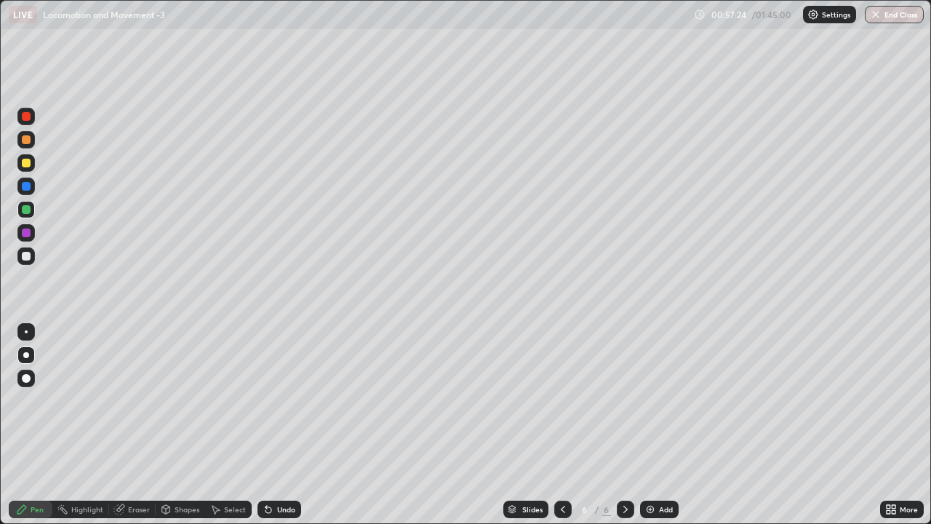
click at [26, 258] on div at bounding box center [26, 256] width 9 height 9
click at [28, 335] on div at bounding box center [25, 331] width 17 height 17
click at [274, 425] on div "Undo" at bounding box center [280, 509] width 44 height 17
click at [277, 425] on div "Undo" at bounding box center [280, 509] width 44 height 17
click at [283, 425] on div "Undo" at bounding box center [280, 509] width 44 height 17
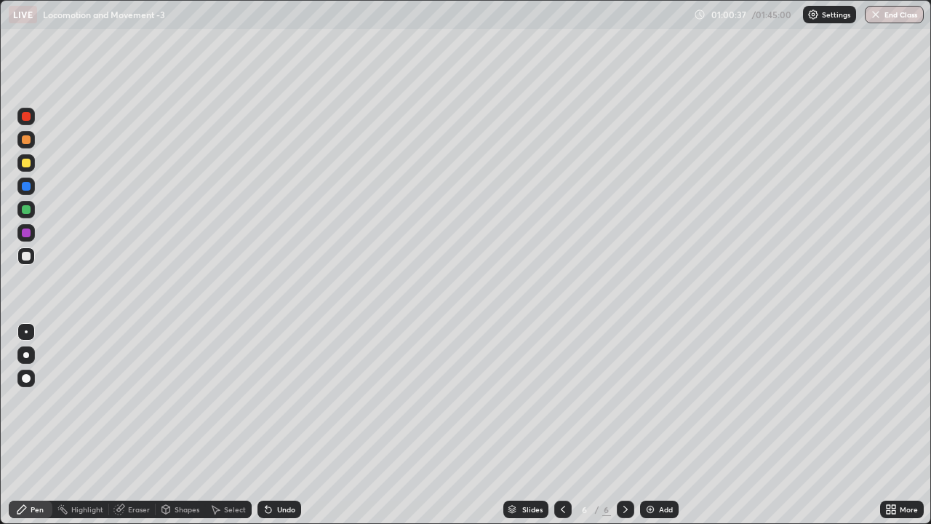
click at [130, 425] on div "Eraser" at bounding box center [139, 509] width 22 height 7
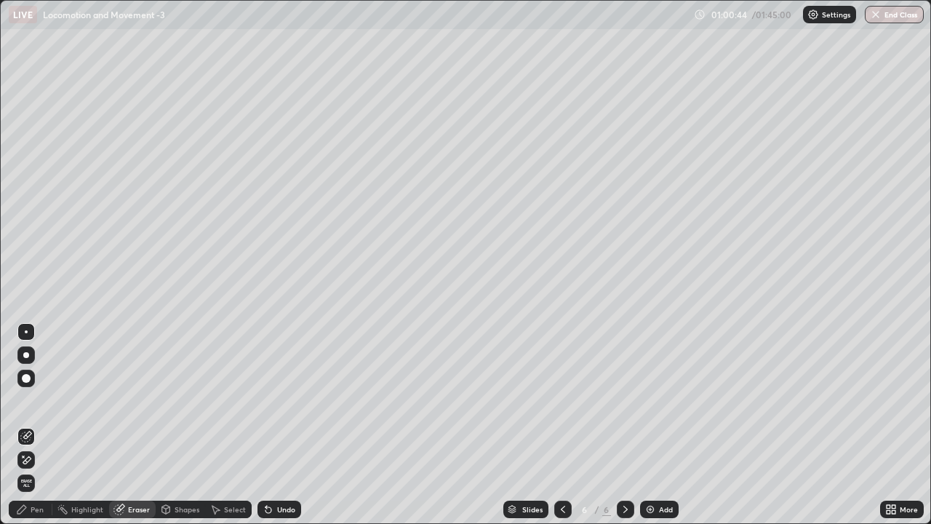
click at [25, 329] on div at bounding box center [25, 331] width 17 height 17
click at [49, 425] on div "Pen" at bounding box center [31, 509] width 44 height 17
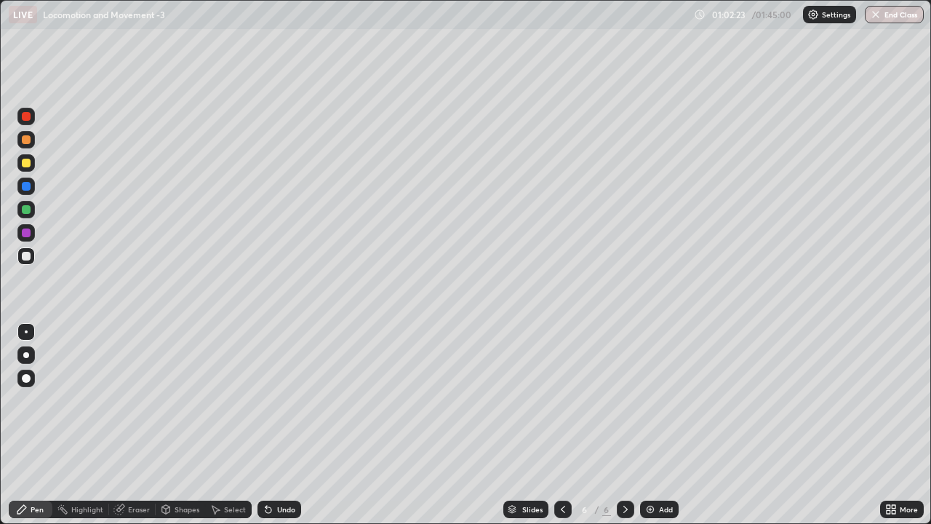
click at [294, 425] on div "Undo" at bounding box center [280, 509] width 44 height 17
click at [293, 425] on div "Undo" at bounding box center [286, 509] width 18 height 7
click at [295, 425] on div "Undo" at bounding box center [280, 509] width 44 height 17
click at [287, 425] on div "Undo" at bounding box center [286, 509] width 18 height 7
click at [283, 425] on div "Undo" at bounding box center [286, 509] width 18 height 7
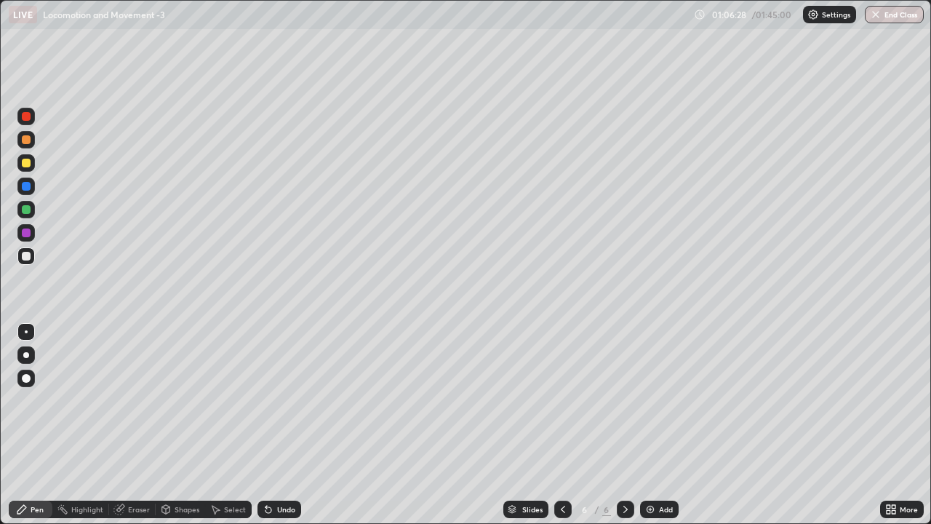
click at [282, 425] on div "Undo" at bounding box center [280, 509] width 44 height 17
click at [285, 425] on div "Undo" at bounding box center [286, 509] width 18 height 7
click at [287, 425] on div "Undo" at bounding box center [286, 509] width 18 height 7
click at [287, 425] on div "Undo" at bounding box center [280, 509] width 44 height 17
click at [290, 425] on div "Undo" at bounding box center [280, 509] width 44 height 17
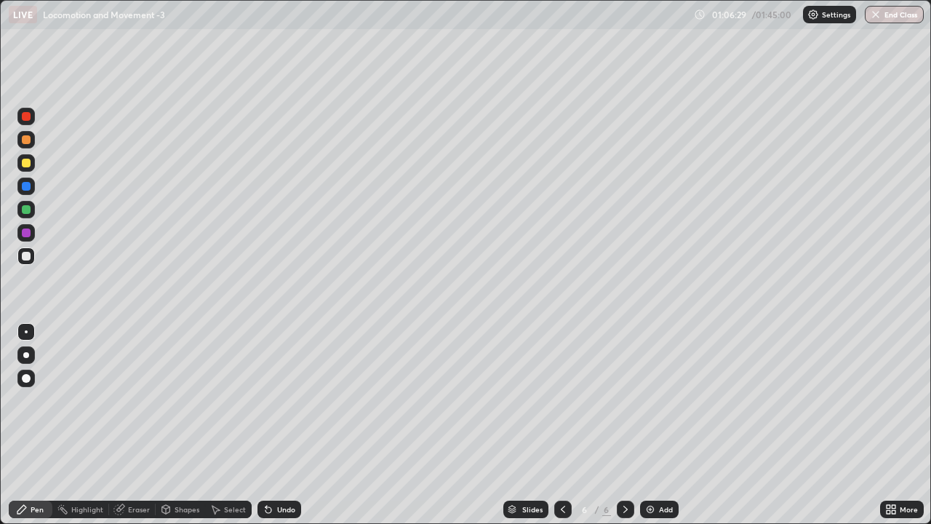
click at [287, 425] on div "Undo" at bounding box center [286, 509] width 18 height 7
click at [286, 425] on div "Undo" at bounding box center [286, 509] width 18 height 7
click at [284, 425] on div "Undo" at bounding box center [286, 509] width 18 height 7
click at [281, 425] on div "Undo" at bounding box center [286, 509] width 18 height 7
click at [31, 213] on div at bounding box center [25, 209] width 17 height 17
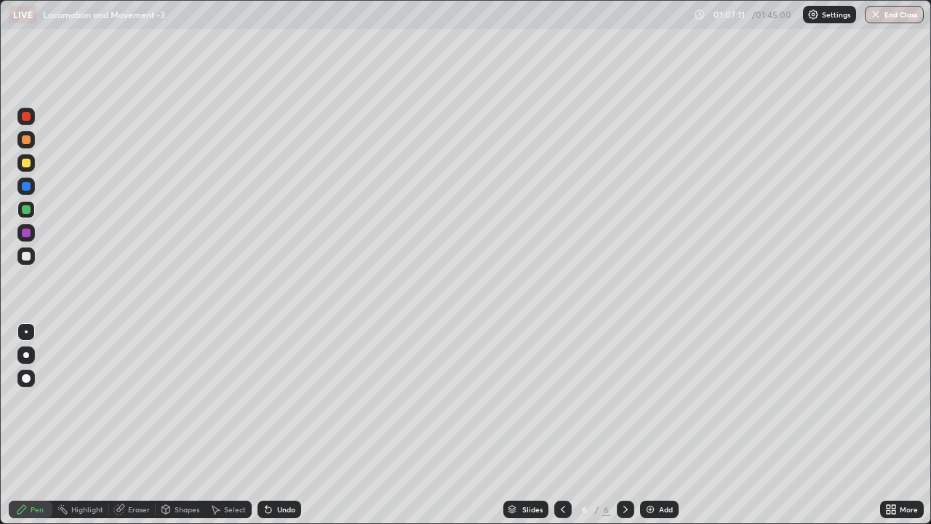
click at [293, 425] on div "Undo" at bounding box center [286, 509] width 18 height 7
click at [287, 425] on div "Undo" at bounding box center [286, 509] width 18 height 7
click at [287, 425] on div "Undo" at bounding box center [280, 509] width 44 height 17
click at [25, 188] on div at bounding box center [26, 186] width 9 height 9
click at [33, 164] on div at bounding box center [25, 162] width 17 height 17
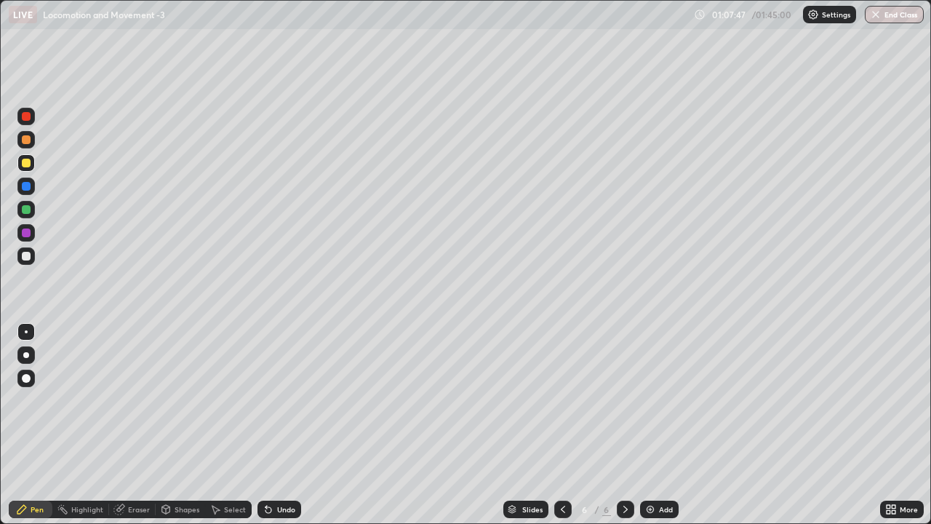
click at [287, 425] on div "Undo" at bounding box center [286, 509] width 18 height 7
click at [284, 425] on div "Undo" at bounding box center [280, 509] width 44 height 17
click at [277, 425] on div "Undo" at bounding box center [286, 509] width 18 height 7
click at [27, 140] on div at bounding box center [26, 139] width 9 height 9
click at [290, 425] on div "Undo" at bounding box center [280, 509] width 44 height 17
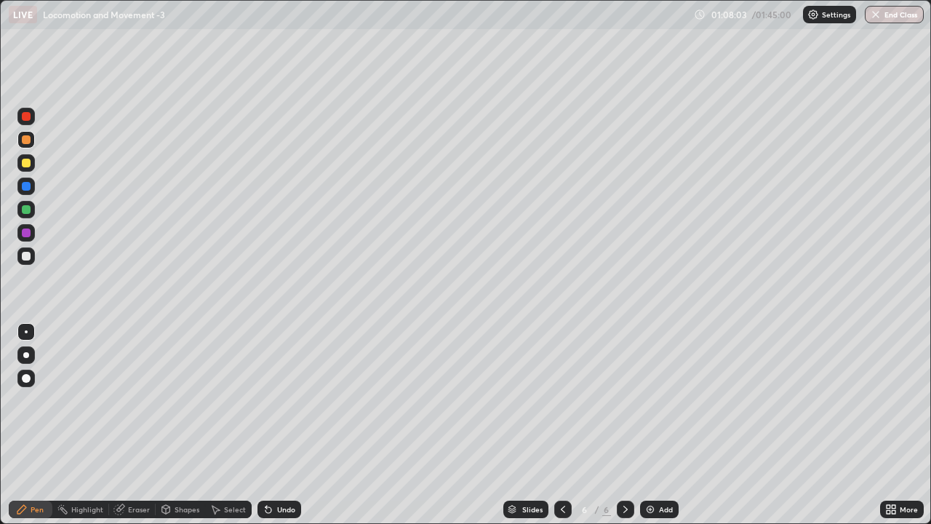
click at [287, 425] on div "Undo" at bounding box center [280, 509] width 44 height 17
click at [287, 425] on div "Undo" at bounding box center [286, 509] width 18 height 7
click at [646, 425] on img at bounding box center [651, 510] width 12 height 12
click at [25, 257] on div at bounding box center [26, 256] width 9 height 9
click at [268, 425] on icon at bounding box center [269, 510] width 6 height 6
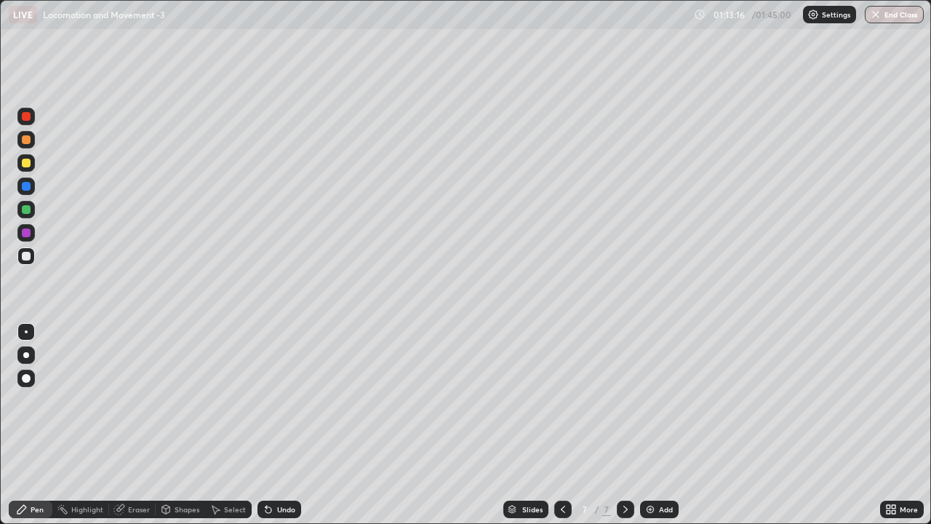
click at [140, 425] on div "Eraser" at bounding box center [139, 509] width 22 height 7
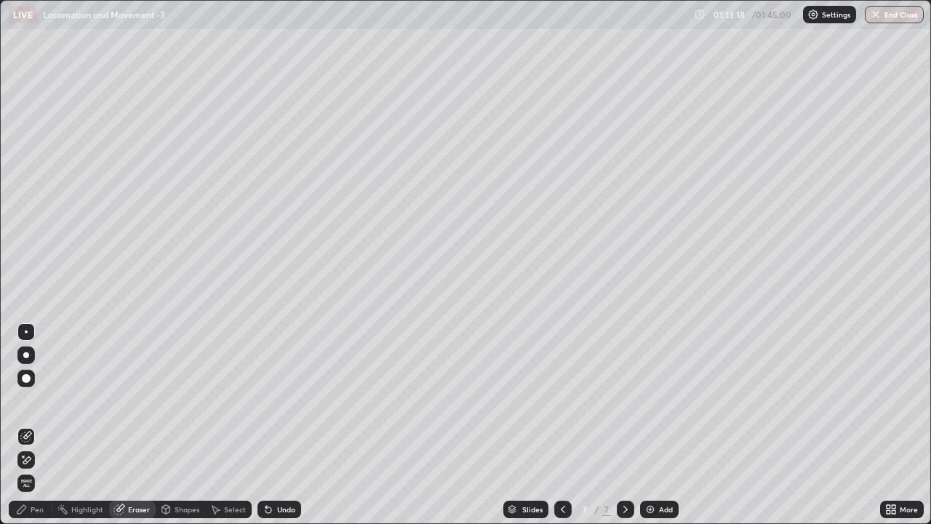
click at [44, 425] on div "Pen" at bounding box center [31, 509] width 44 height 17
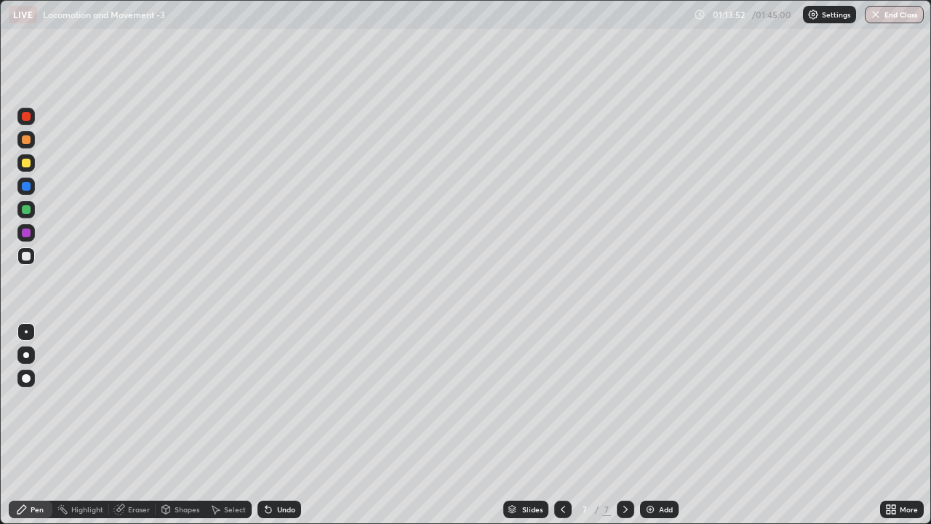
click at [292, 425] on div "Undo" at bounding box center [286, 509] width 18 height 7
click at [288, 425] on div "Undo" at bounding box center [280, 509] width 44 height 17
click at [288, 425] on div "Undo" at bounding box center [286, 509] width 18 height 7
click at [31, 212] on div at bounding box center [25, 209] width 17 height 17
click at [651, 425] on img at bounding box center [651, 510] width 12 height 12
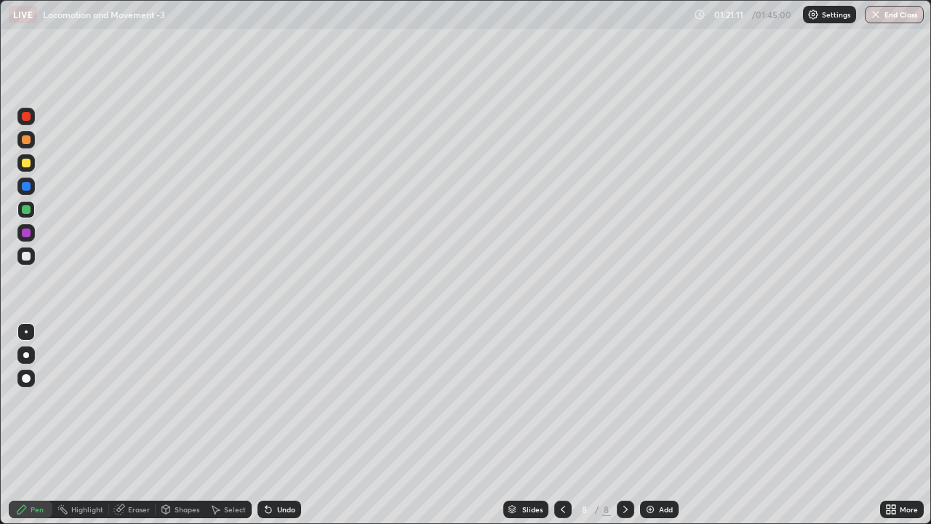
click at [28, 185] on div at bounding box center [26, 186] width 9 height 9
click at [141, 425] on div "Eraser" at bounding box center [139, 509] width 22 height 7
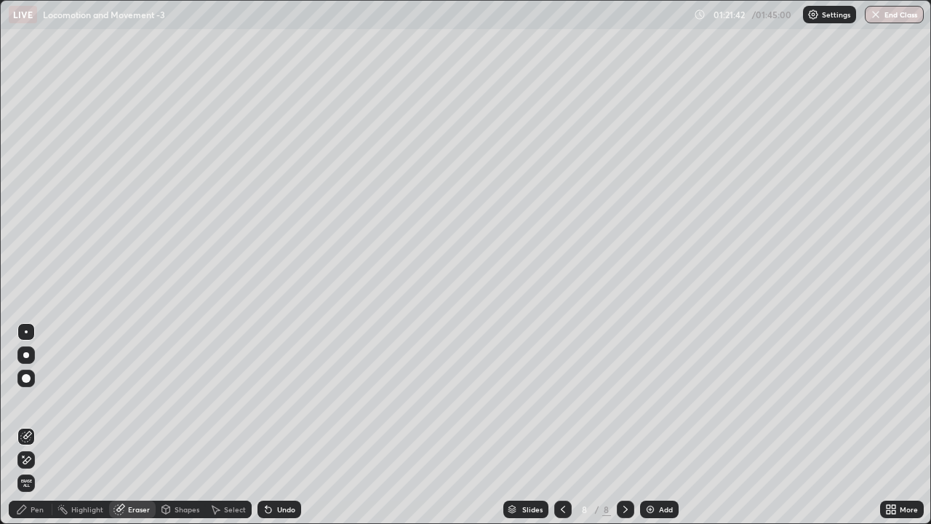
click at [41, 425] on div "Pen" at bounding box center [37, 509] width 13 height 7
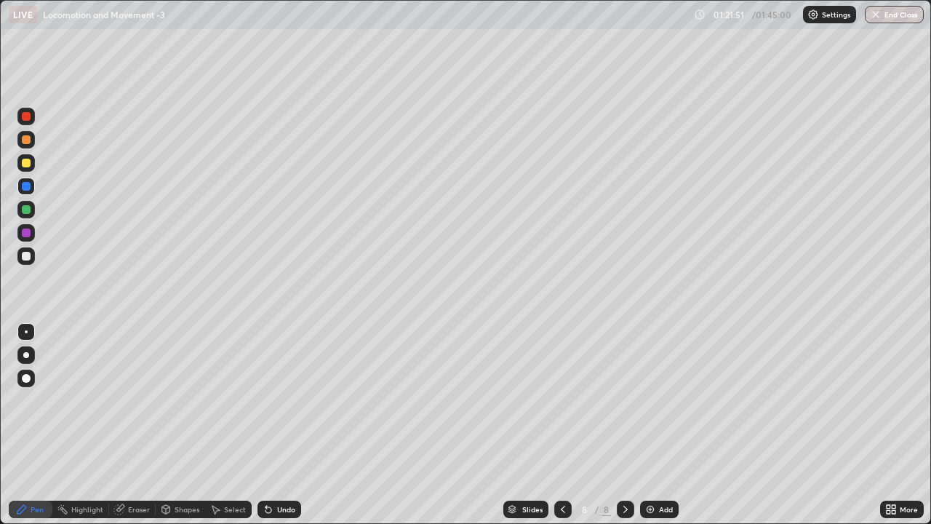
click at [29, 167] on div at bounding box center [25, 162] width 17 height 17
click at [30, 263] on div at bounding box center [25, 255] width 17 height 17
click at [277, 425] on div "Undo" at bounding box center [286, 509] width 18 height 7
click at [282, 425] on div "Undo" at bounding box center [286, 509] width 18 height 7
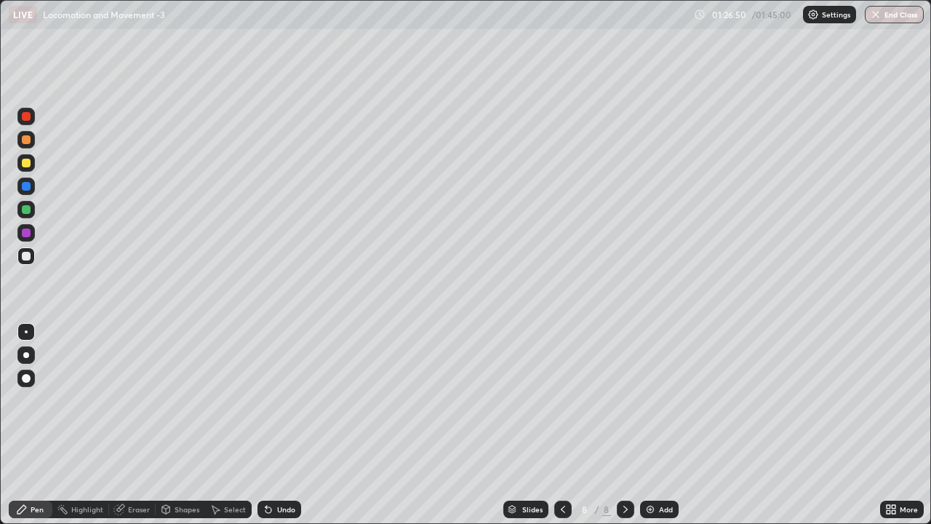
click at [652, 425] on img at bounding box center [651, 510] width 12 height 12
click at [268, 425] on icon at bounding box center [269, 510] width 6 height 6
click at [143, 425] on div "Eraser" at bounding box center [139, 509] width 22 height 7
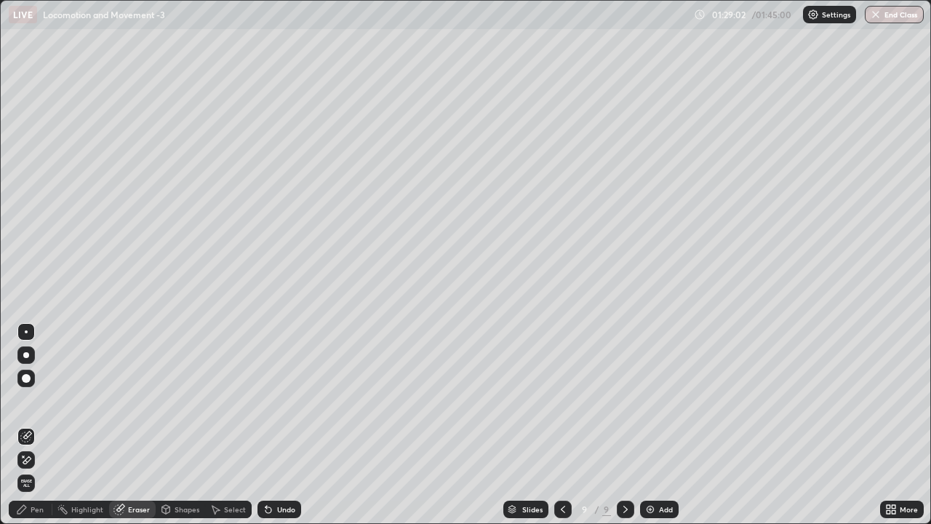
click at [46, 425] on div "Pen" at bounding box center [31, 509] width 44 height 17
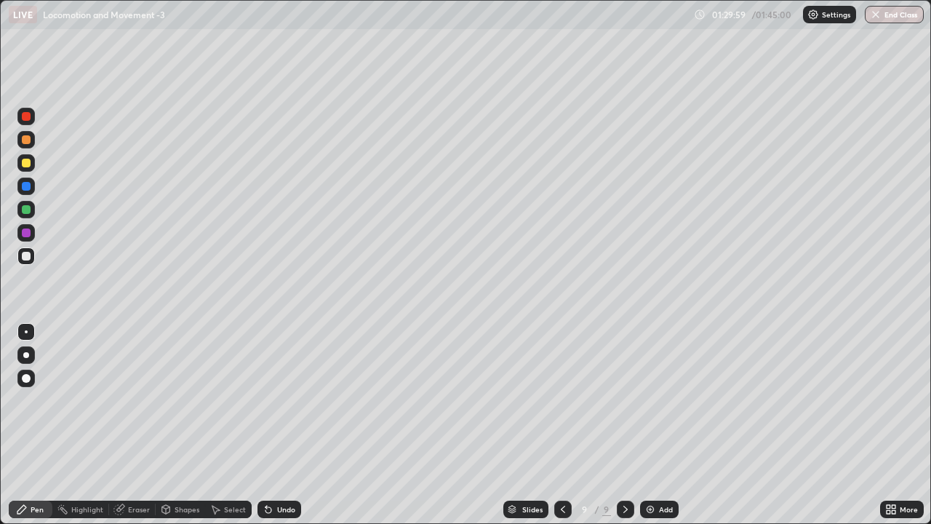
click at [293, 425] on div "Undo" at bounding box center [280, 509] width 44 height 17
click at [282, 425] on div "Undo" at bounding box center [280, 509] width 44 height 17
click at [281, 425] on div "Undo" at bounding box center [280, 509] width 44 height 17
click at [286, 425] on div "Undo" at bounding box center [286, 509] width 18 height 7
click at [294, 425] on div "Undo" at bounding box center [280, 509] width 44 height 17
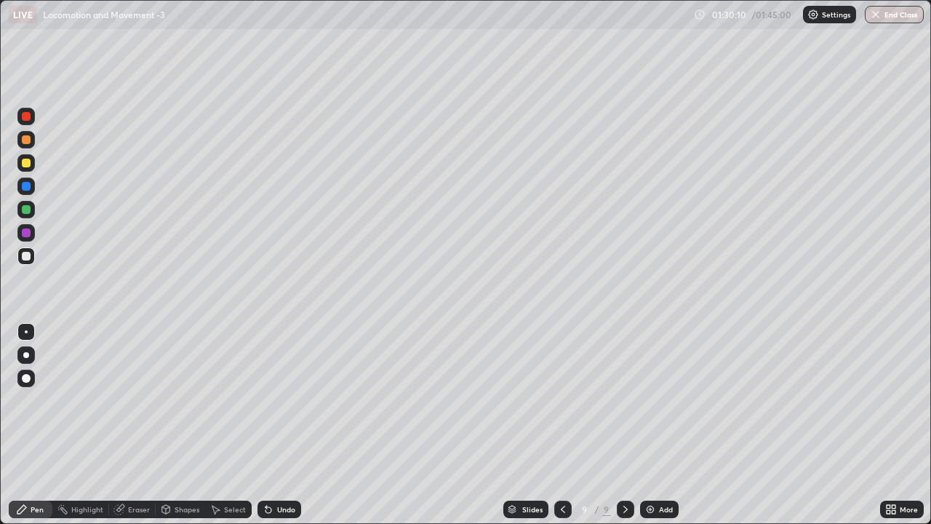
click at [292, 425] on div "Undo" at bounding box center [276, 509] width 49 height 29
click at [293, 425] on div "Undo" at bounding box center [276, 509] width 49 height 29
click at [651, 425] on img at bounding box center [651, 510] width 12 height 12
click at [27, 210] on div at bounding box center [26, 209] width 9 height 9
click at [27, 359] on div at bounding box center [25, 354] width 17 height 17
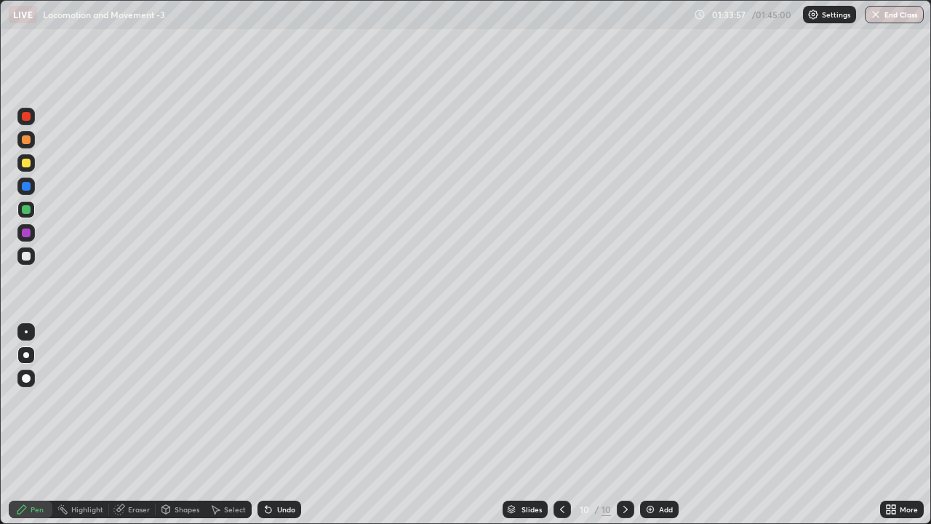
click at [23, 261] on div at bounding box center [25, 255] width 17 height 17
click at [24, 335] on div at bounding box center [25, 331] width 17 height 17
click at [29, 358] on div at bounding box center [25, 354] width 17 height 17
click at [27, 188] on div at bounding box center [26, 186] width 9 height 9
click at [285, 425] on div "Undo" at bounding box center [286, 509] width 18 height 7
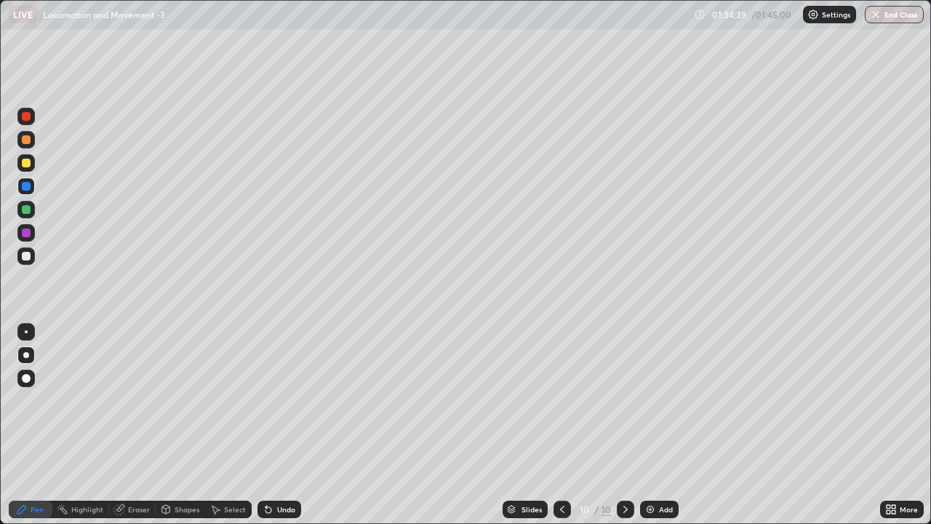
click at [282, 425] on div "Undo" at bounding box center [280, 509] width 44 height 17
click at [286, 425] on div "Undo" at bounding box center [286, 509] width 18 height 7
click at [283, 425] on div "Undo" at bounding box center [280, 509] width 44 height 17
click at [282, 425] on div "Undo" at bounding box center [286, 509] width 18 height 7
click at [288, 425] on div "Undo" at bounding box center [286, 509] width 18 height 7
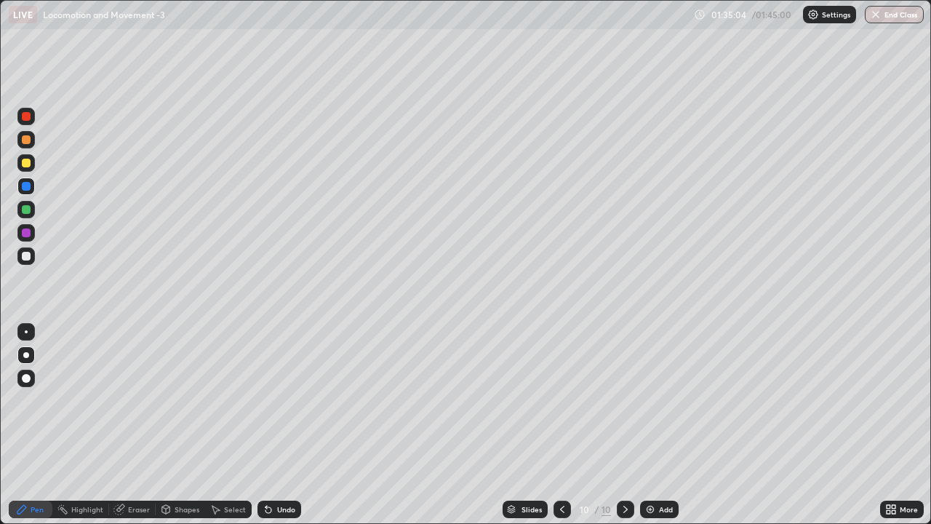
click at [287, 425] on div "Undo" at bounding box center [286, 509] width 18 height 7
click at [290, 425] on div "Undo" at bounding box center [286, 509] width 18 height 7
click at [289, 425] on div "Undo" at bounding box center [286, 509] width 18 height 7
click at [25, 169] on div at bounding box center [25, 162] width 17 height 17
click at [27, 185] on div at bounding box center [26, 186] width 9 height 9
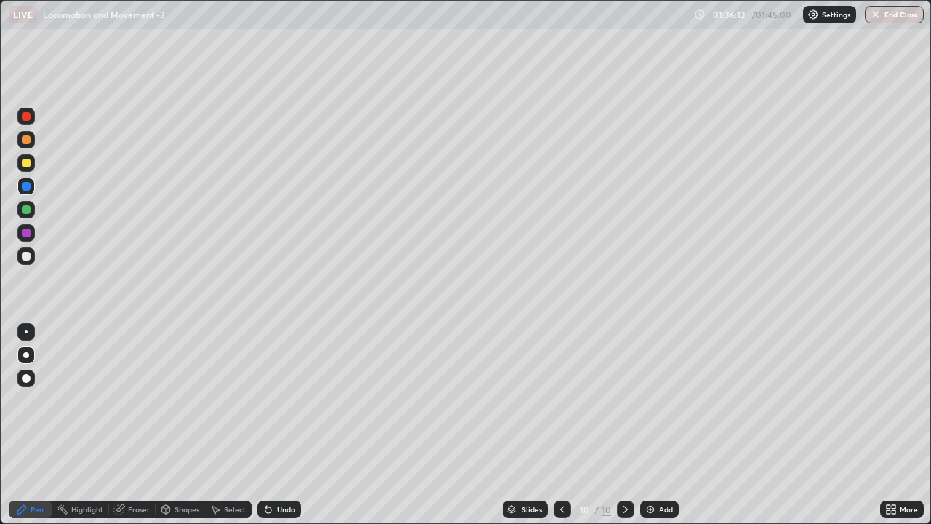
click at [296, 425] on div "Undo" at bounding box center [280, 509] width 44 height 17
click at [25, 257] on div at bounding box center [26, 256] width 9 height 9
click at [28, 166] on div at bounding box center [26, 163] width 9 height 9
click at [22, 379] on div at bounding box center [26, 378] width 9 height 9
click at [293, 425] on div "Undo" at bounding box center [286, 509] width 18 height 7
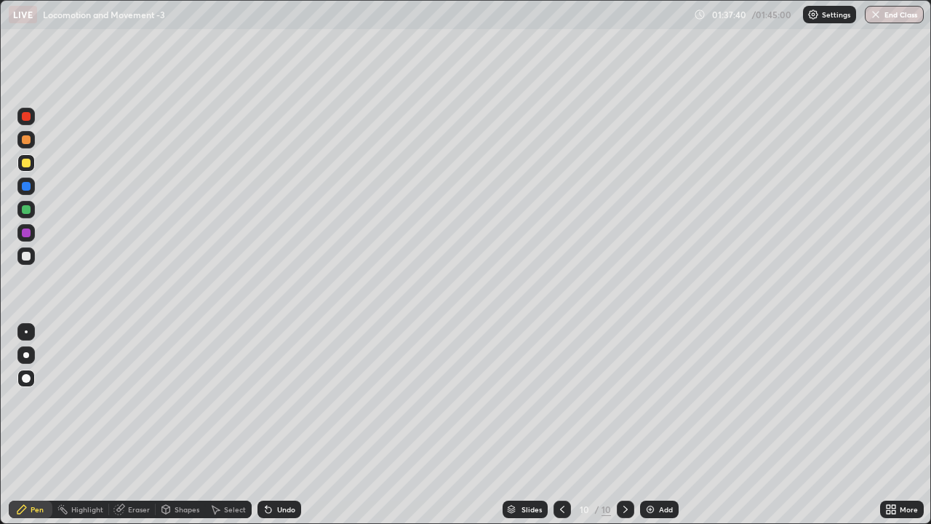
click at [29, 141] on div at bounding box center [26, 139] width 9 height 9
click at [25, 255] on div at bounding box center [26, 256] width 9 height 9
click at [24, 334] on div at bounding box center [25, 331] width 17 height 17
click at [287, 425] on div "Undo" at bounding box center [286, 509] width 18 height 7
click at [289, 425] on div "Undo" at bounding box center [286, 509] width 18 height 7
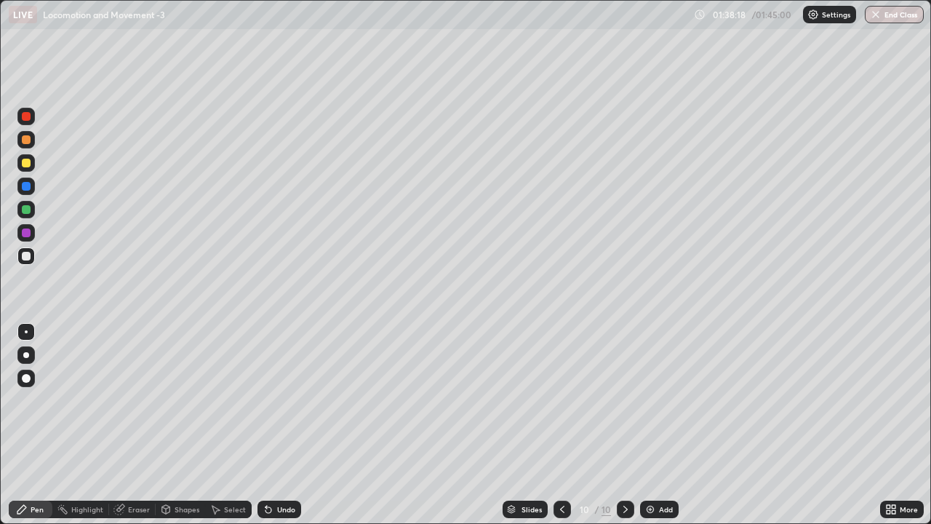
click at [290, 425] on div "Undo" at bounding box center [286, 509] width 18 height 7
click at [294, 425] on div "Undo" at bounding box center [280, 509] width 44 height 17
click at [293, 425] on div "Undo" at bounding box center [280, 509] width 44 height 17
click at [294, 425] on div "Undo" at bounding box center [280, 509] width 44 height 17
click at [295, 425] on div "Undo" at bounding box center [280, 509] width 44 height 17
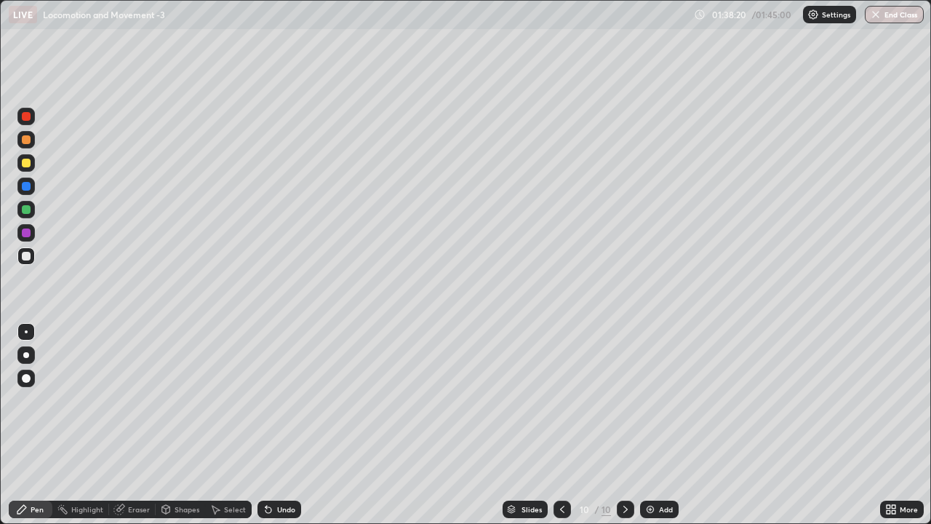
click at [285, 425] on div "Undo" at bounding box center [286, 509] width 18 height 7
click at [563, 425] on icon at bounding box center [563, 510] width 12 height 12
click at [563, 425] on div at bounding box center [562, 509] width 17 height 17
click at [560, 425] on icon at bounding box center [562, 509] width 4 height 7
click at [567, 425] on icon at bounding box center [563, 510] width 12 height 12
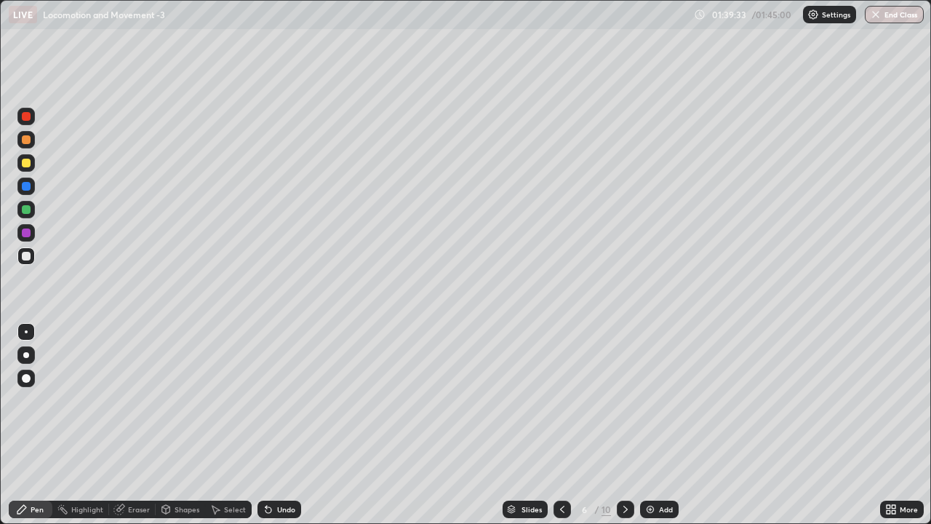
click at [629, 425] on icon at bounding box center [626, 510] width 12 height 12
click at [628, 425] on icon at bounding box center [626, 510] width 12 height 12
click at [629, 425] on div at bounding box center [625, 509] width 17 height 17
click at [628, 425] on div at bounding box center [625, 509] width 17 height 29
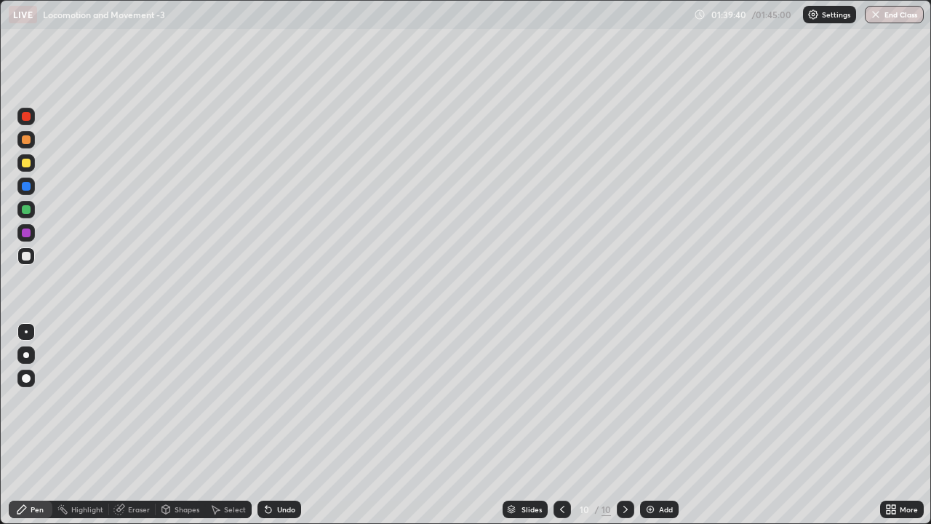
click at [33, 235] on div at bounding box center [25, 232] width 17 height 17
click at [27, 212] on div at bounding box center [26, 209] width 9 height 9
click at [30, 145] on div at bounding box center [25, 139] width 17 height 17
click at [27, 378] on div at bounding box center [26, 378] width 9 height 9
click at [28, 332] on div at bounding box center [25, 331] width 17 height 17
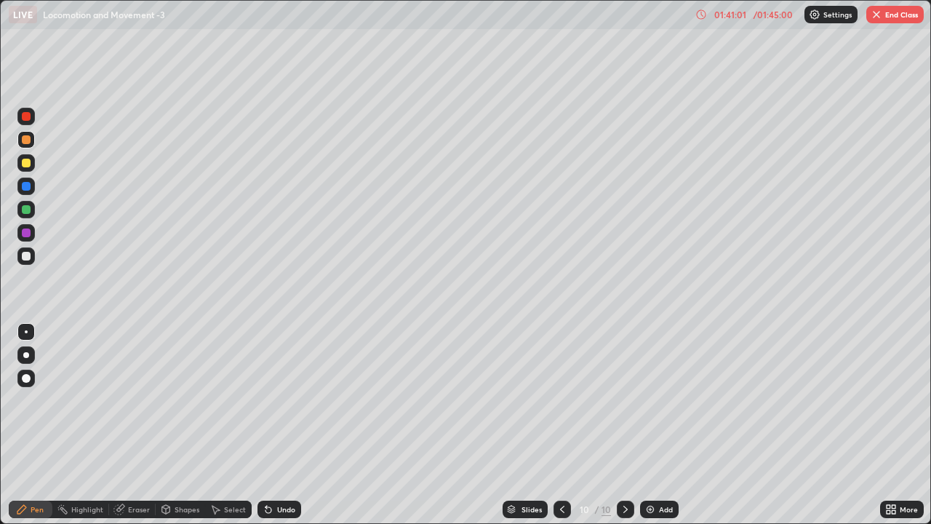
click at [30, 256] on div at bounding box center [26, 256] width 9 height 9
click at [178, 425] on div "Shapes" at bounding box center [187, 509] width 25 height 7
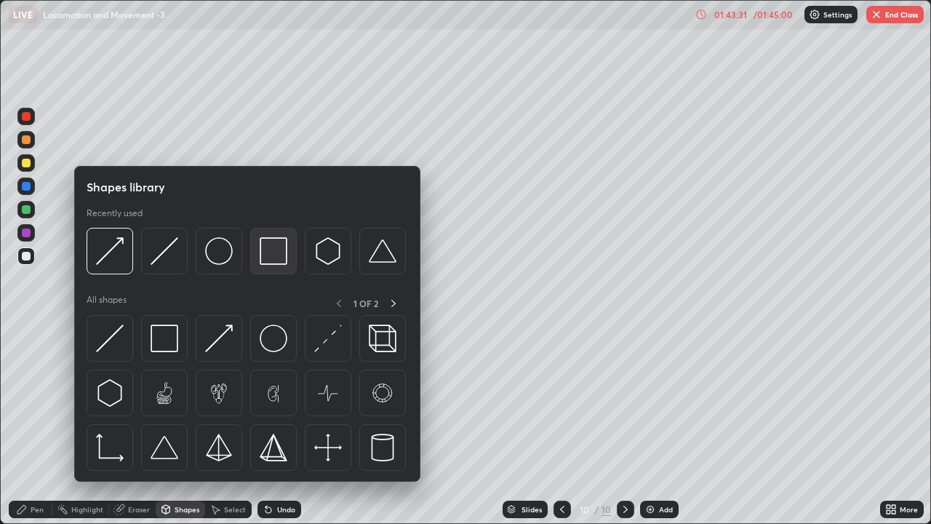
click at [271, 250] on img at bounding box center [274, 251] width 28 height 28
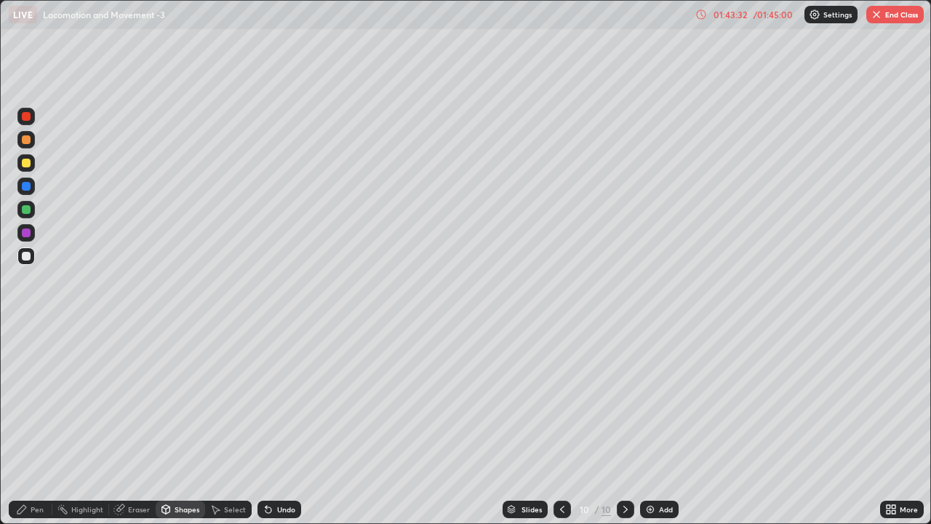
click at [25, 164] on div at bounding box center [26, 163] width 9 height 9
click at [28, 210] on div at bounding box center [26, 209] width 9 height 9
click at [269, 425] on icon at bounding box center [269, 510] width 12 height 12
click at [33, 425] on div "Pen" at bounding box center [31, 509] width 44 height 17
click at [177, 425] on div "Shapes" at bounding box center [187, 509] width 25 height 7
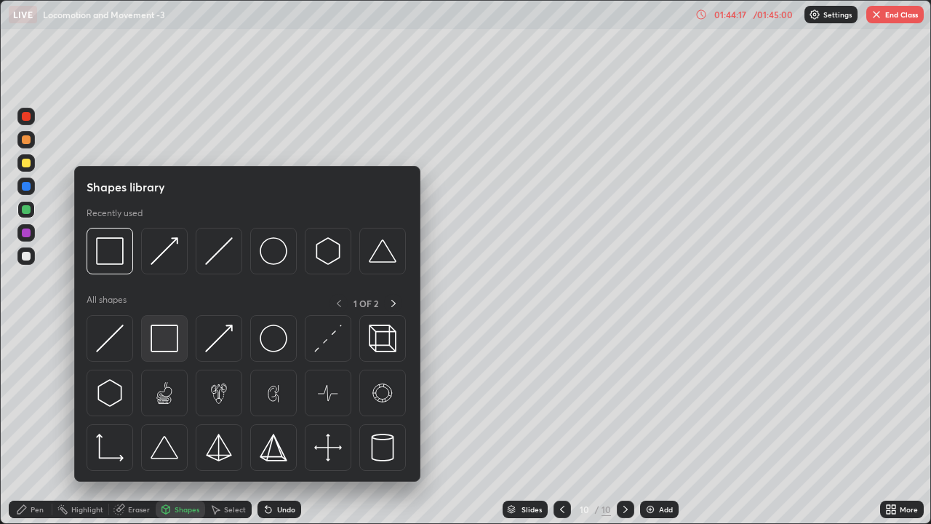
click at [169, 326] on img at bounding box center [165, 339] width 28 height 28
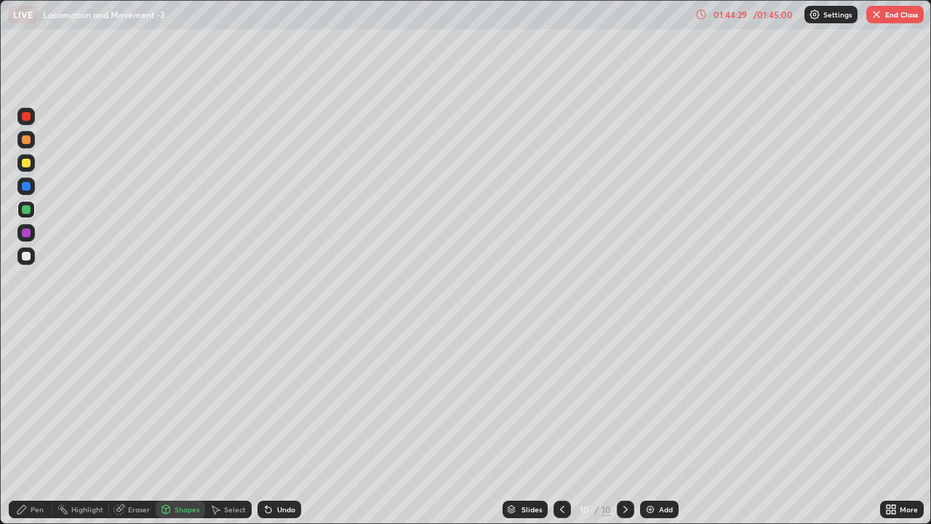
click at [41, 425] on div "Pen" at bounding box center [37, 509] width 13 height 7
click at [182, 425] on div "Shapes" at bounding box center [187, 509] width 25 height 7
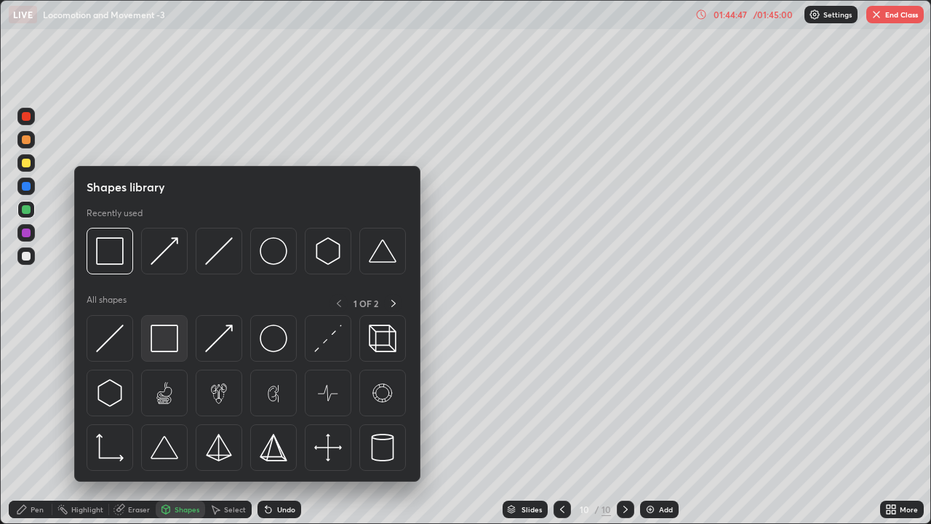
click at [162, 335] on img at bounding box center [165, 339] width 28 height 28
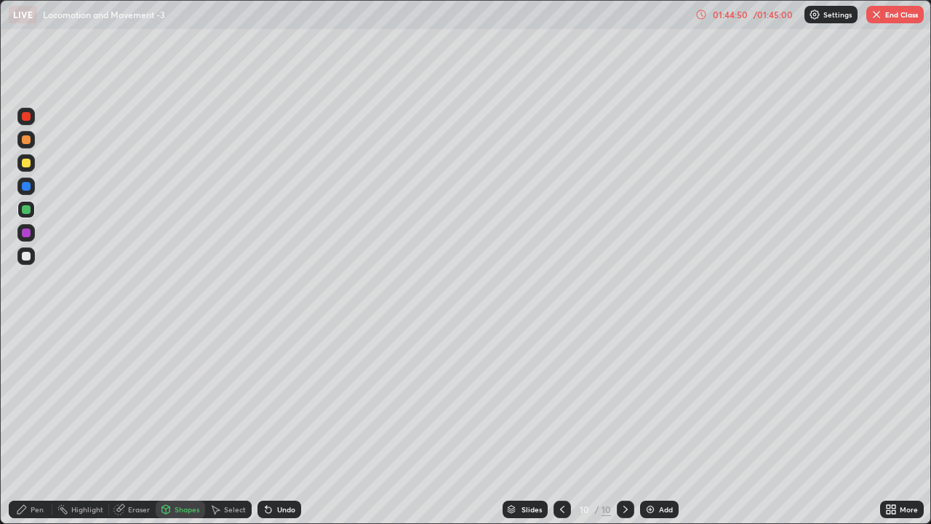
click at [45, 425] on div "Pen" at bounding box center [31, 509] width 44 height 17
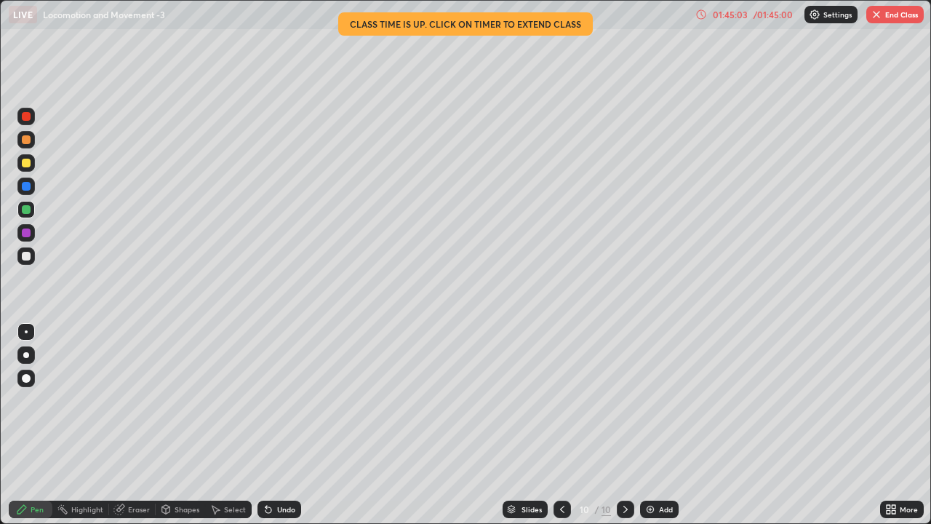
click at [182, 425] on div "Shapes" at bounding box center [187, 509] width 25 height 7
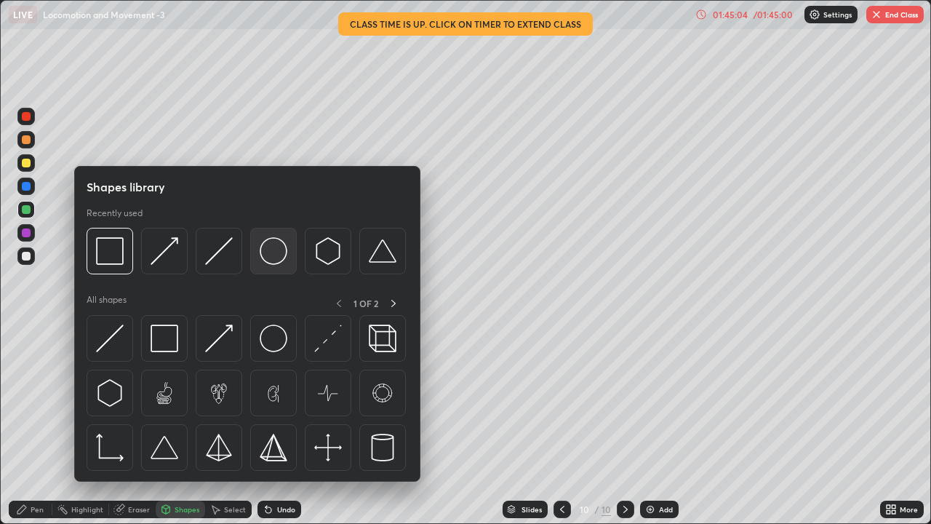
click at [273, 253] on img at bounding box center [274, 251] width 28 height 28
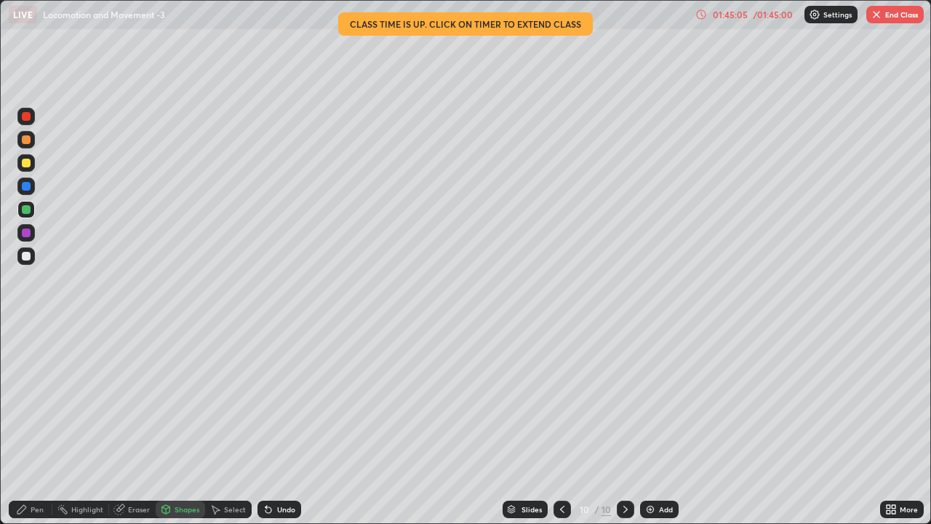
click at [25, 232] on div at bounding box center [26, 232] width 9 height 9
click at [42, 425] on div "Pen" at bounding box center [37, 509] width 13 height 7
click at [290, 425] on div "Undo" at bounding box center [286, 509] width 18 height 7
click at [295, 425] on div "Undo" at bounding box center [280, 509] width 44 height 17
click at [623, 425] on icon at bounding box center [626, 510] width 12 height 12
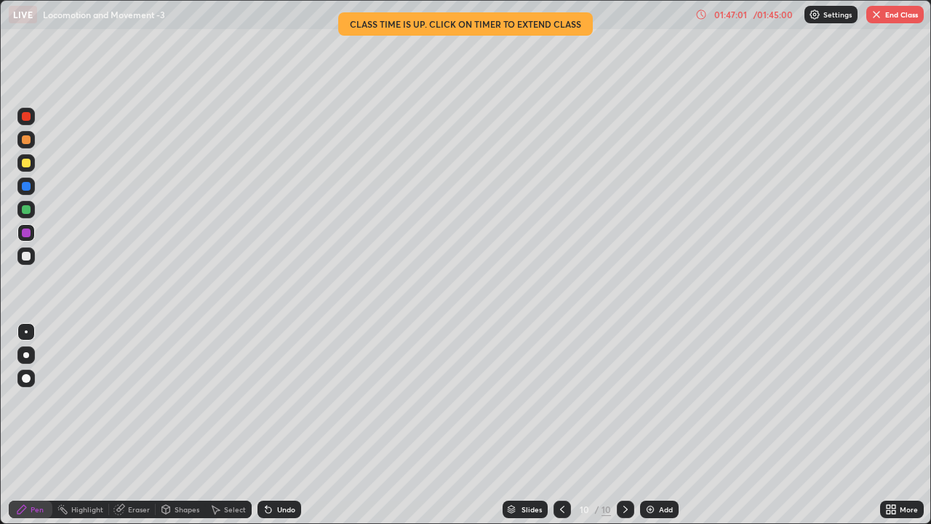
click at [649, 425] on img at bounding box center [651, 510] width 12 height 12
click at [28, 210] on div at bounding box center [26, 209] width 9 height 9
click at [25, 356] on div at bounding box center [26, 355] width 6 height 6
click at [28, 259] on div at bounding box center [26, 256] width 9 height 9
click at [26, 331] on div at bounding box center [26, 331] width 3 height 3
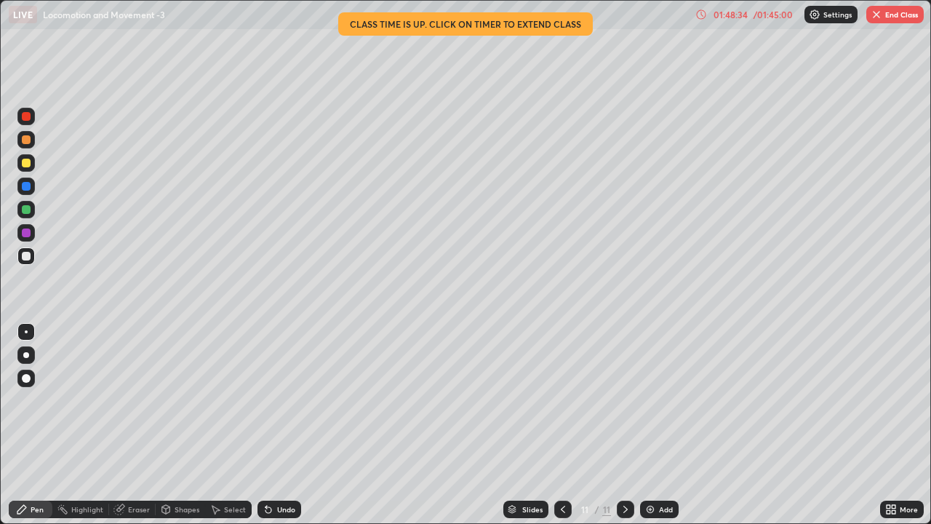
click at [268, 425] on icon at bounding box center [269, 510] width 12 height 12
click at [271, 425] on div "Undo" at bounding box center [280, 509] width 44 height 17
click at [272, 425] on div "Undo" at bounding box center [280, 509] width 44 height 17
click at [271, 425] on div "Undo" at bounding box center [280, 509] width 44 height 17
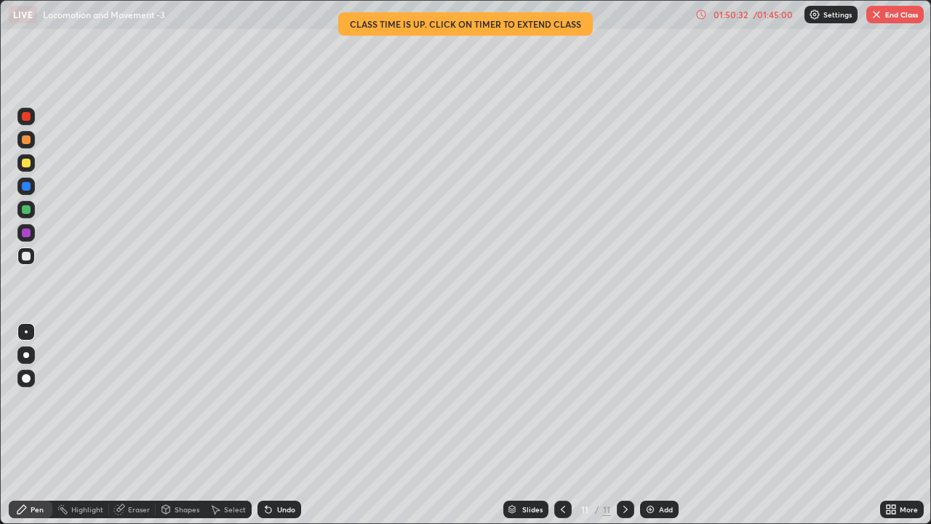
click at [894, 21] on button "End Class" at bounding box center [895, 14] width 57 height 17
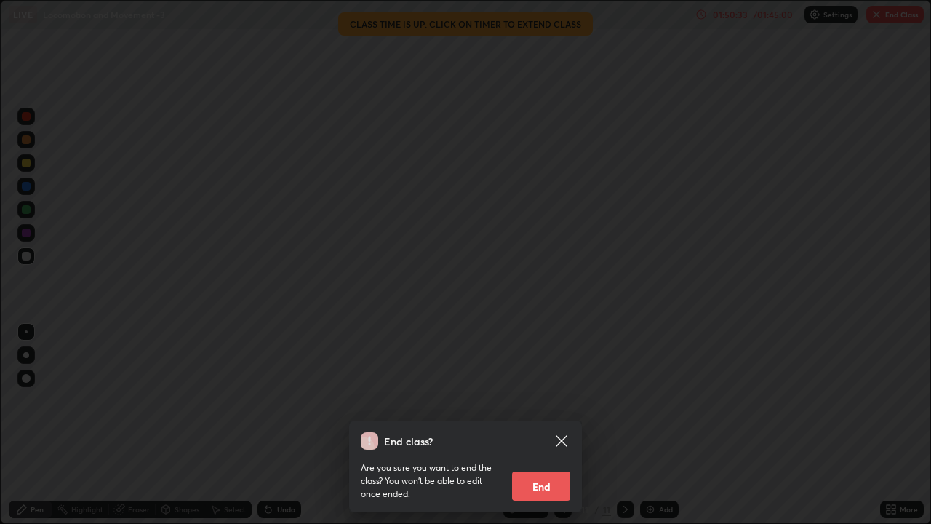
click at [560, 425] on button "End" at bounding box center [541, 486] width 58 height 29
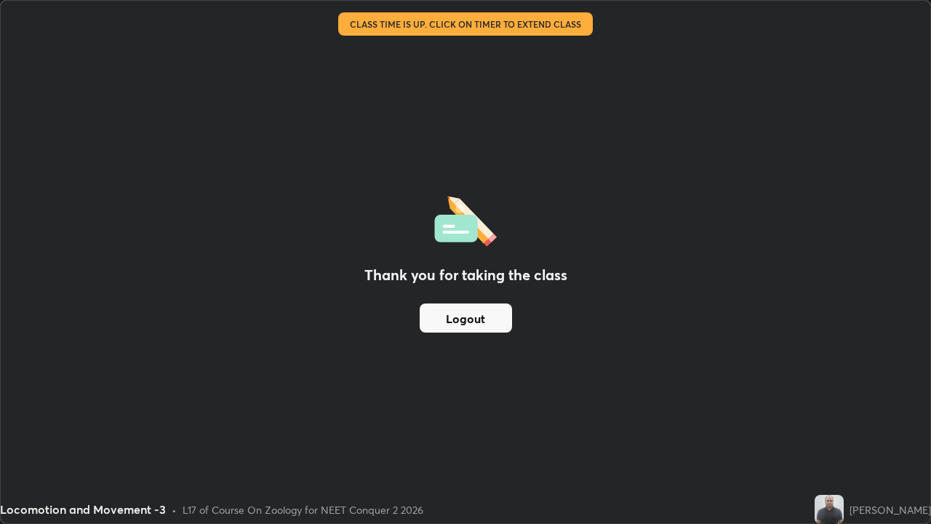
click at [507, 318] on button "Logout" at bounding box center [466, 317] width 92 height 29
